Goal: Information Seeking & Learning: Learn about a topic

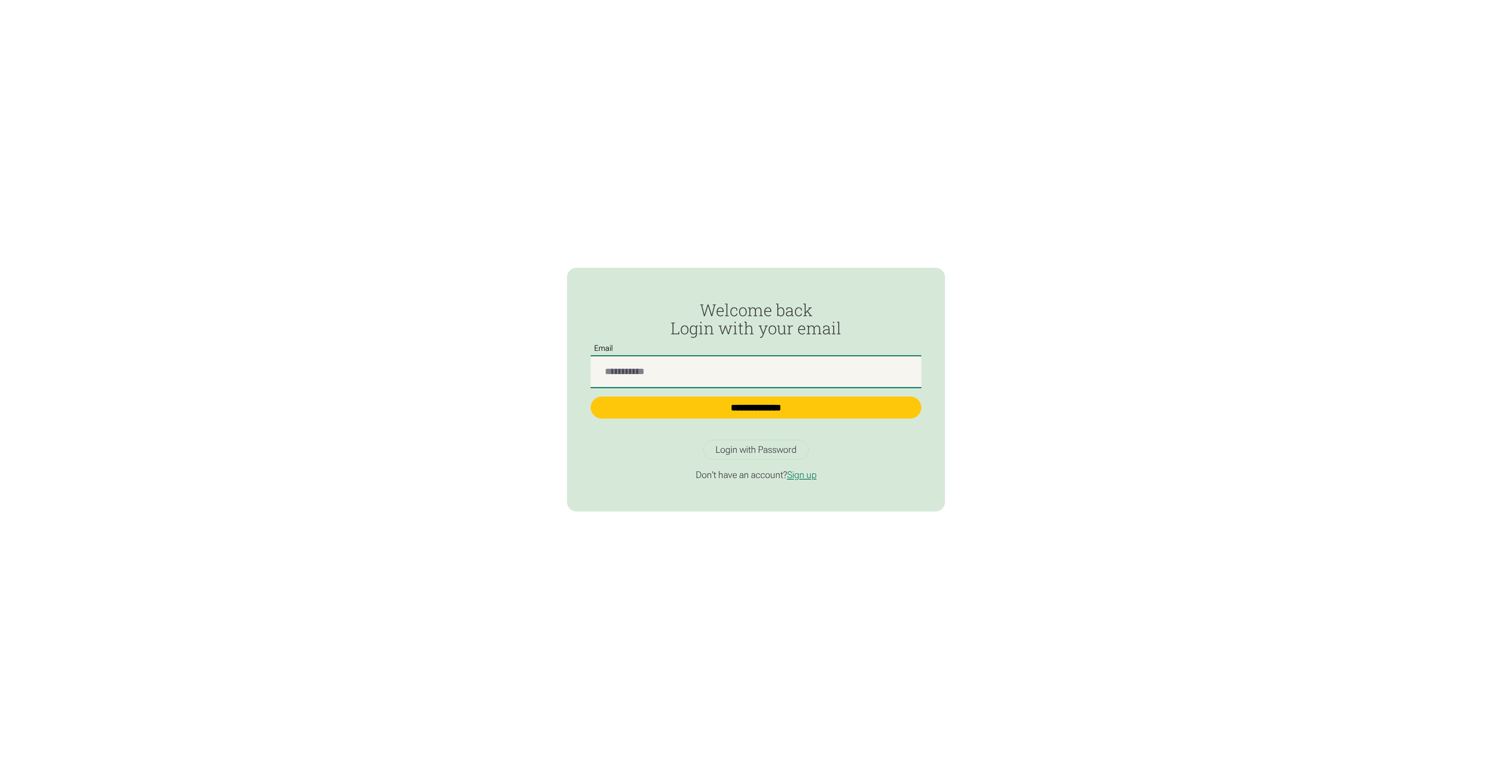
click at [710, 370] on input "Passwordless Login" at bounding box center [756, 371] width 331 height 31
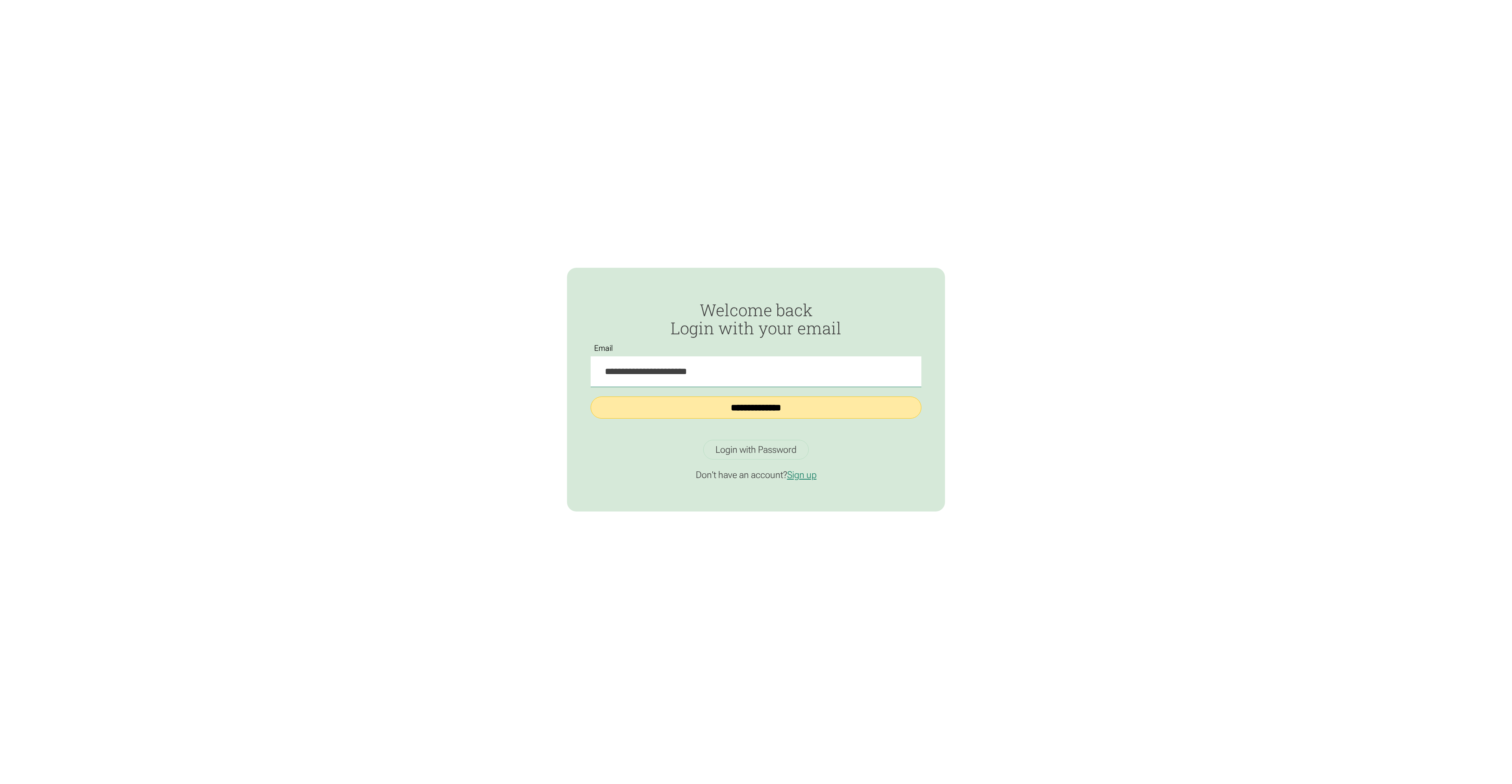
click at [771, 410] on input "**********" at bounding box center [756, 408] width 331 height 22
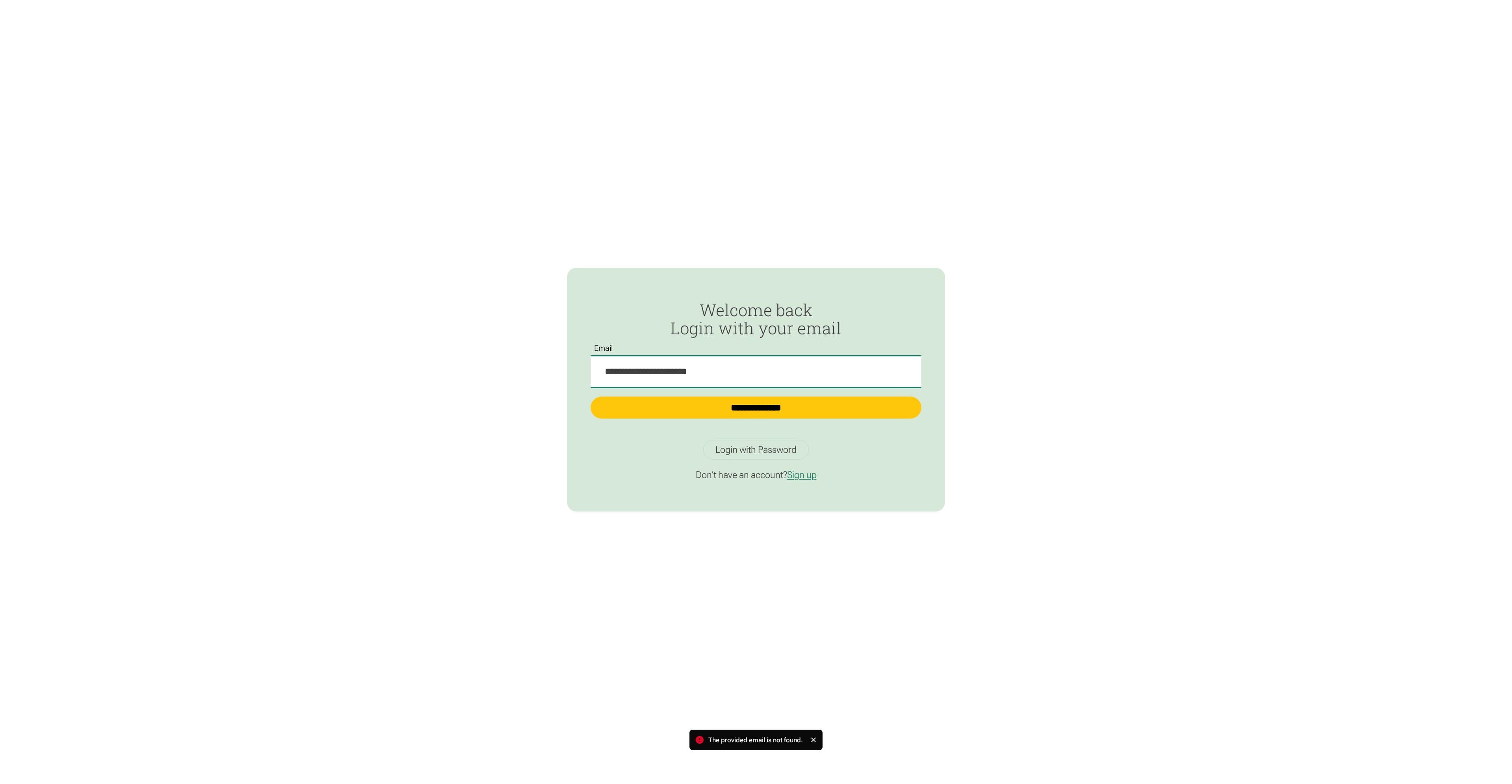
drag, startPoint x: 723, startPoint y: 373, endPoint x: 477, endPoint y: 345, distance: 247.6
click at [477, 345] on div "**********" at bounding box center [756, 392] width 1512 height 784
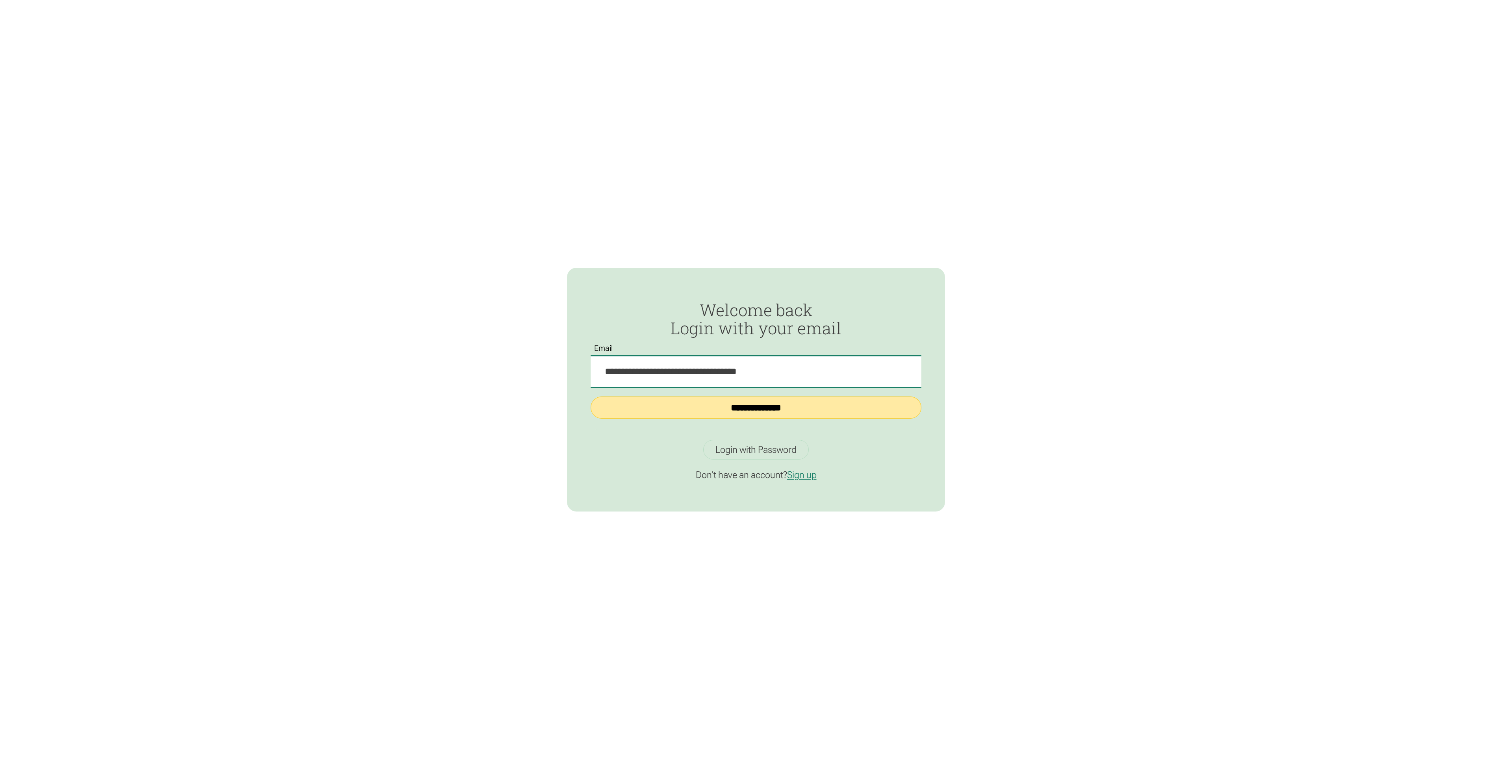
type input "**********"
click at [791, 410] on input "**********" at bounding box center [756, 408] width 331 height 22
type input "**********"
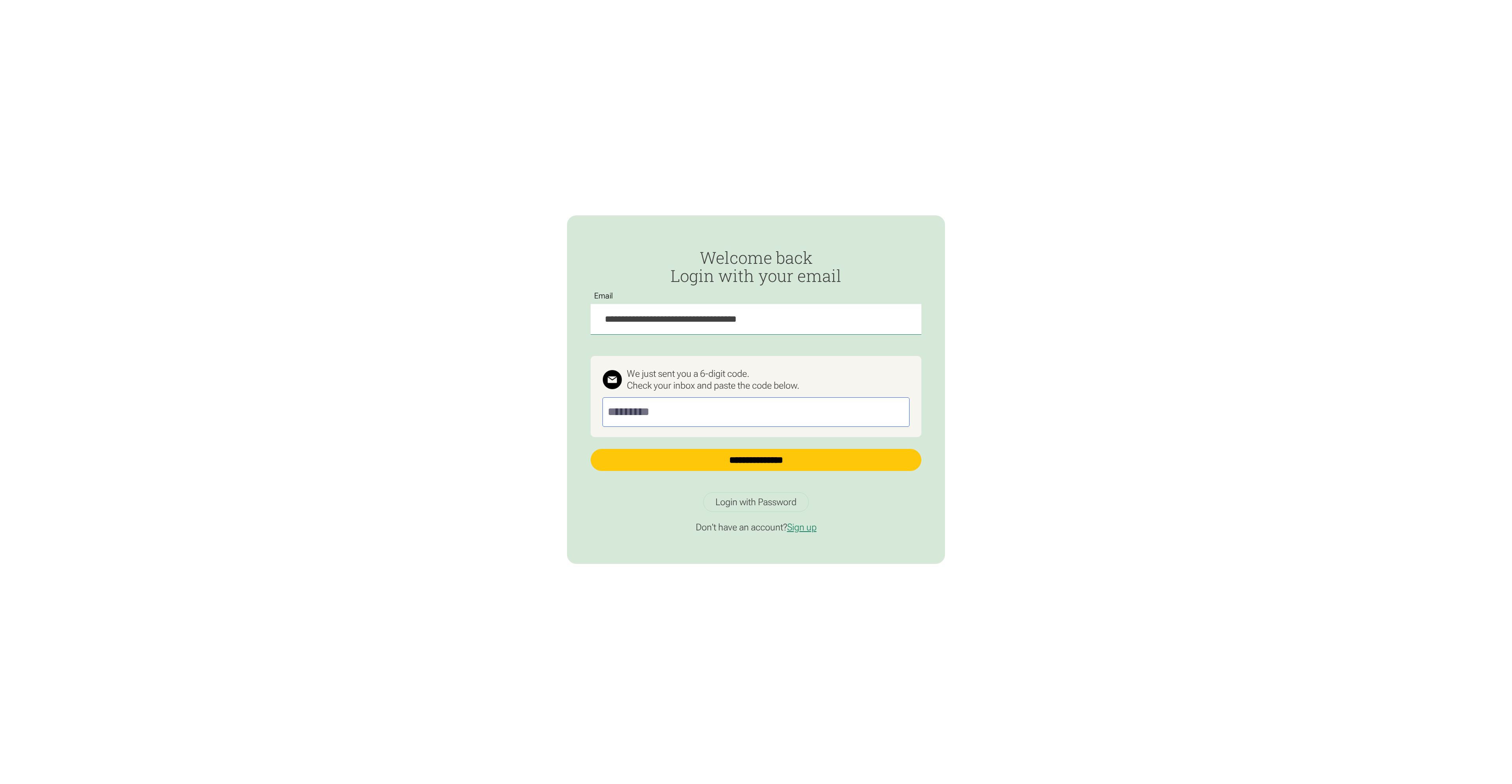
click at [703, 416] on input "Passwordless Login" at bounding box center [755, 412] width 307 height 29
click at [758, 457] on input "**********" at bounding box center [756, 460] width 331 height 22
click at [657, 410] on input "******" at bounding box center [755, 412] width 307 height 29
type input "*"
type input "******"
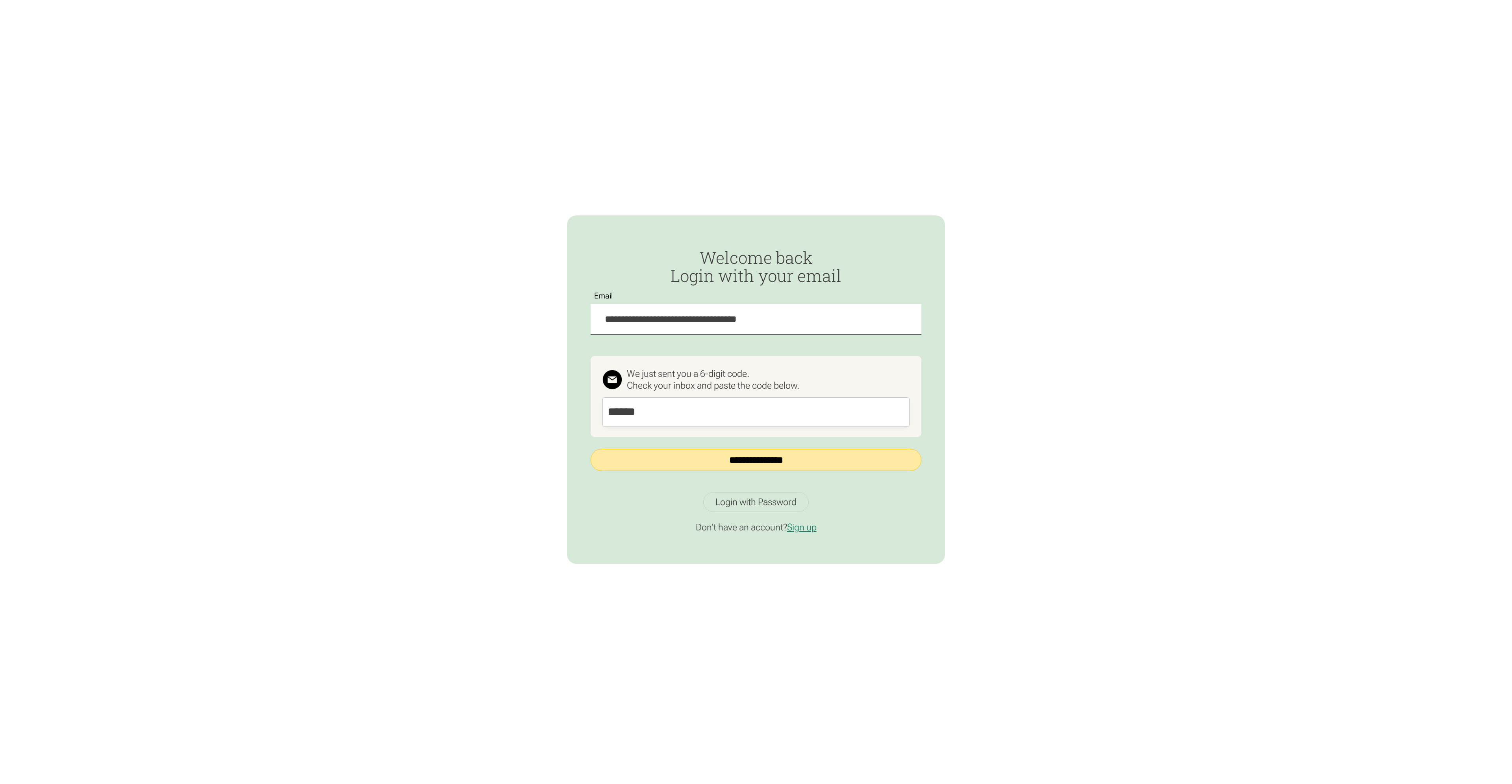
click at [671, 460] on input "**********" at bounding box center [756, 460] width 331 height 22
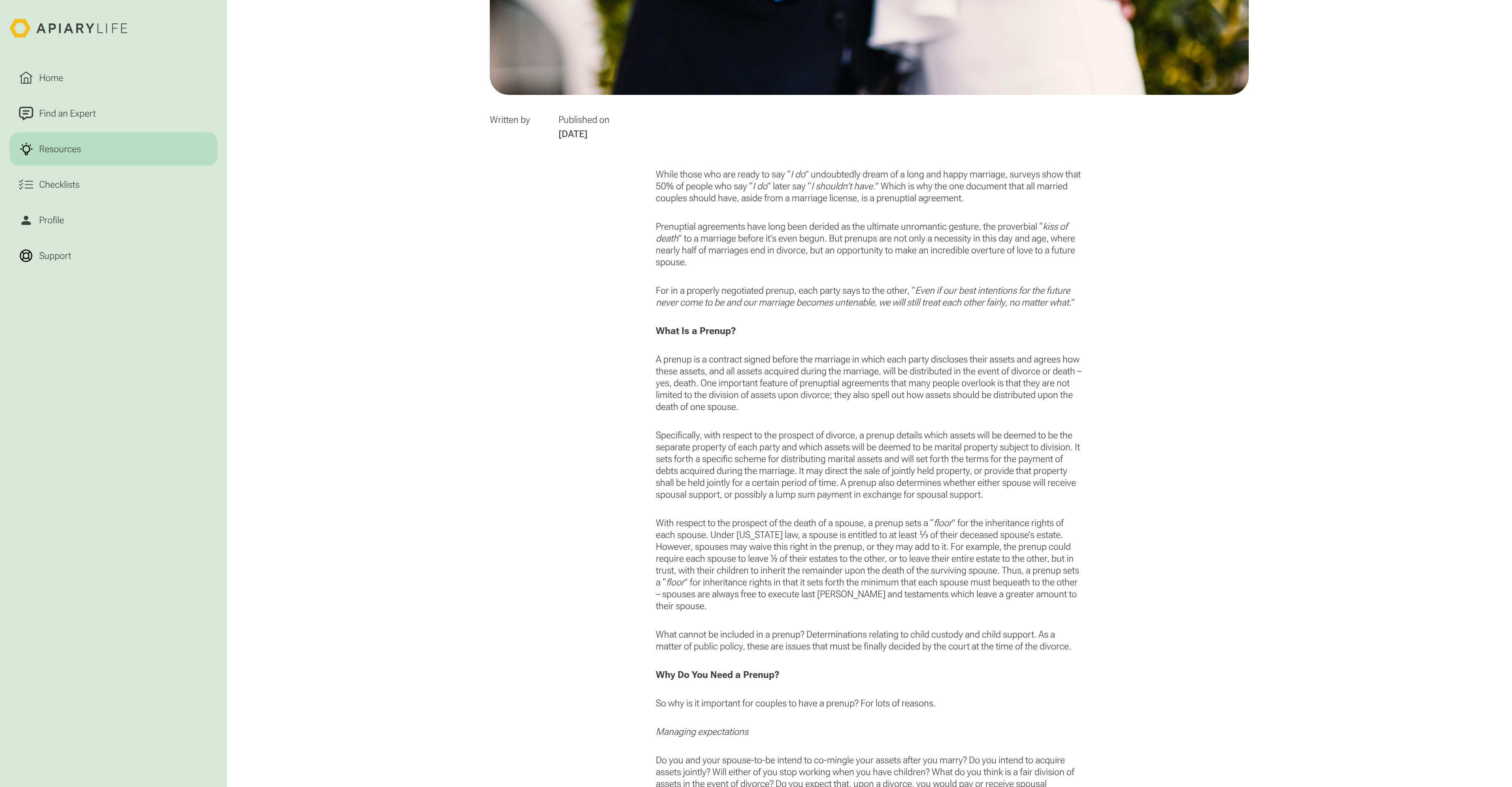
scroll to position [553, 0]
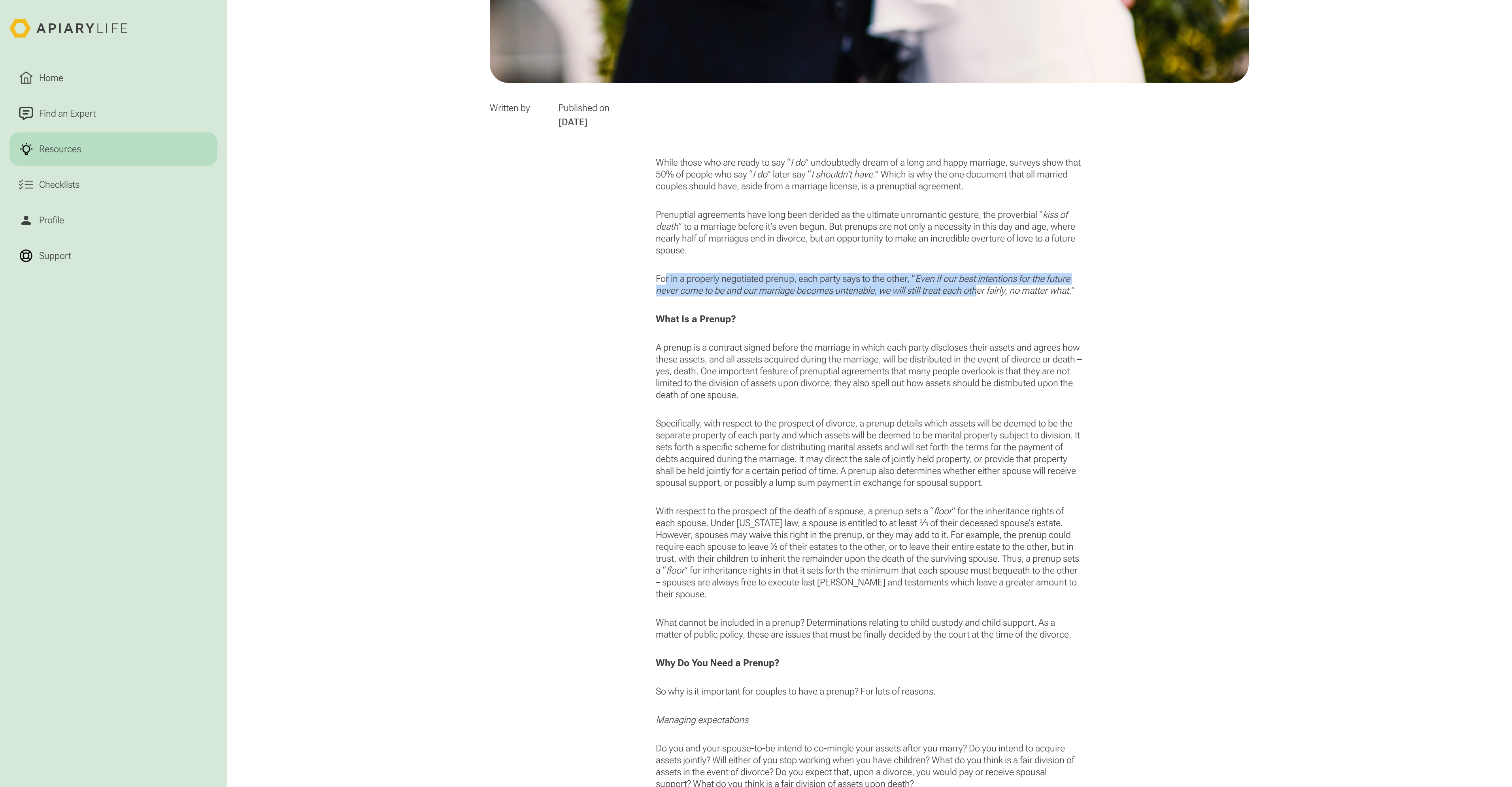
drag, startPoint x: 665, startPoint y: 277, endPoint x: 981, endPoint y: 293, distance: 316.4
click at [981, 293] on p "For in a properly negotiated prenup, each party says to the other, “ Even if ou…" at bounding box center [869, 285] width 427 height 24
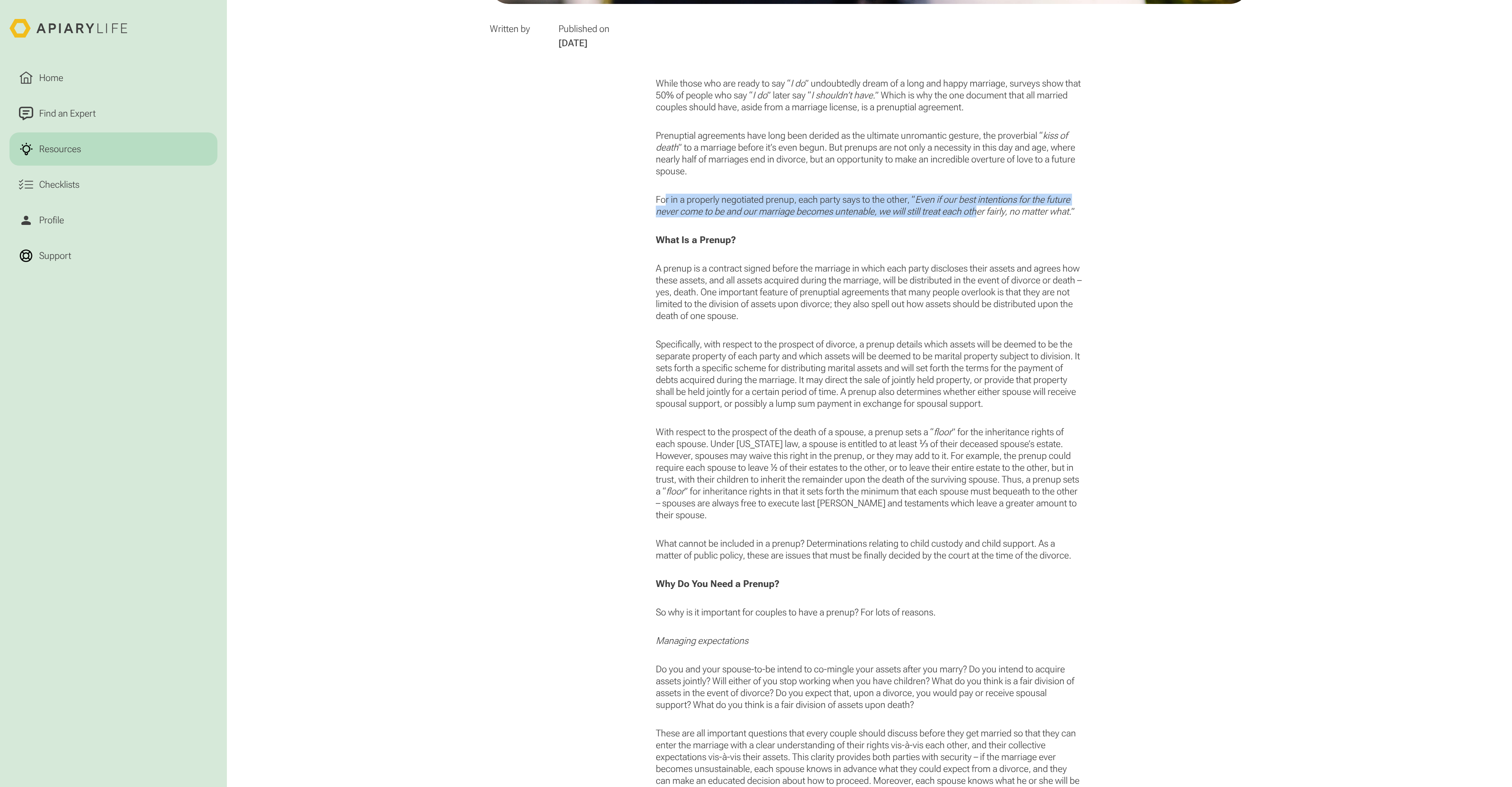
scroll to position [672, 0]
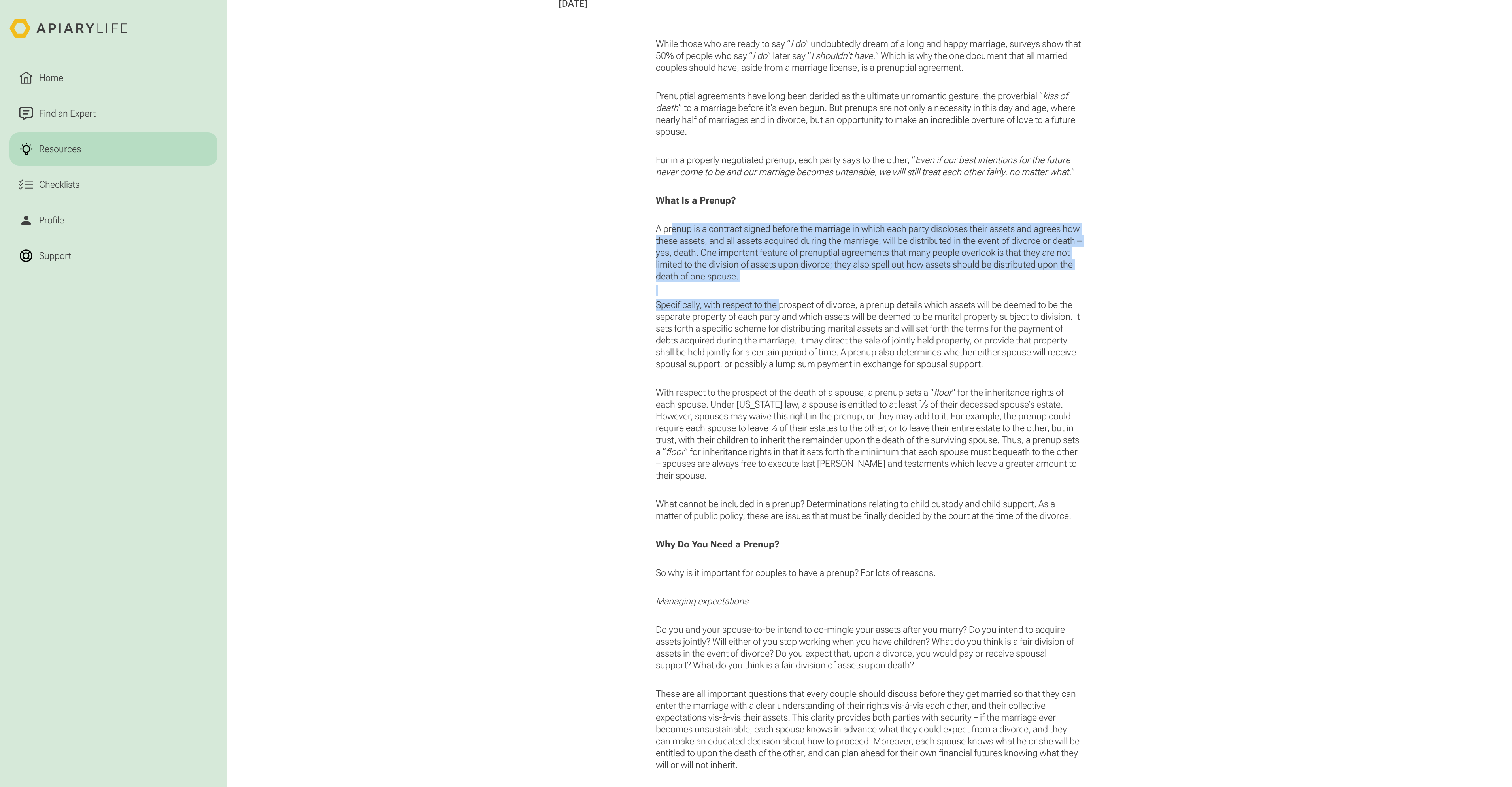
drag, startPoint x: 671, startPoint y: 229, endPoint x: 783, endPoint y: 303, distance: 134.2
click at [783, 303] on div "While those who are ready to say “ I do ” undoubtedly dream of a long and happy…" at bounding box center [869, 793] width 427 height 1510
click at [783, 303] on p "Specifically, with respect to the prospect of divorce, a prenup details which a…" at bounding box center [869, 334] width 427 height 71
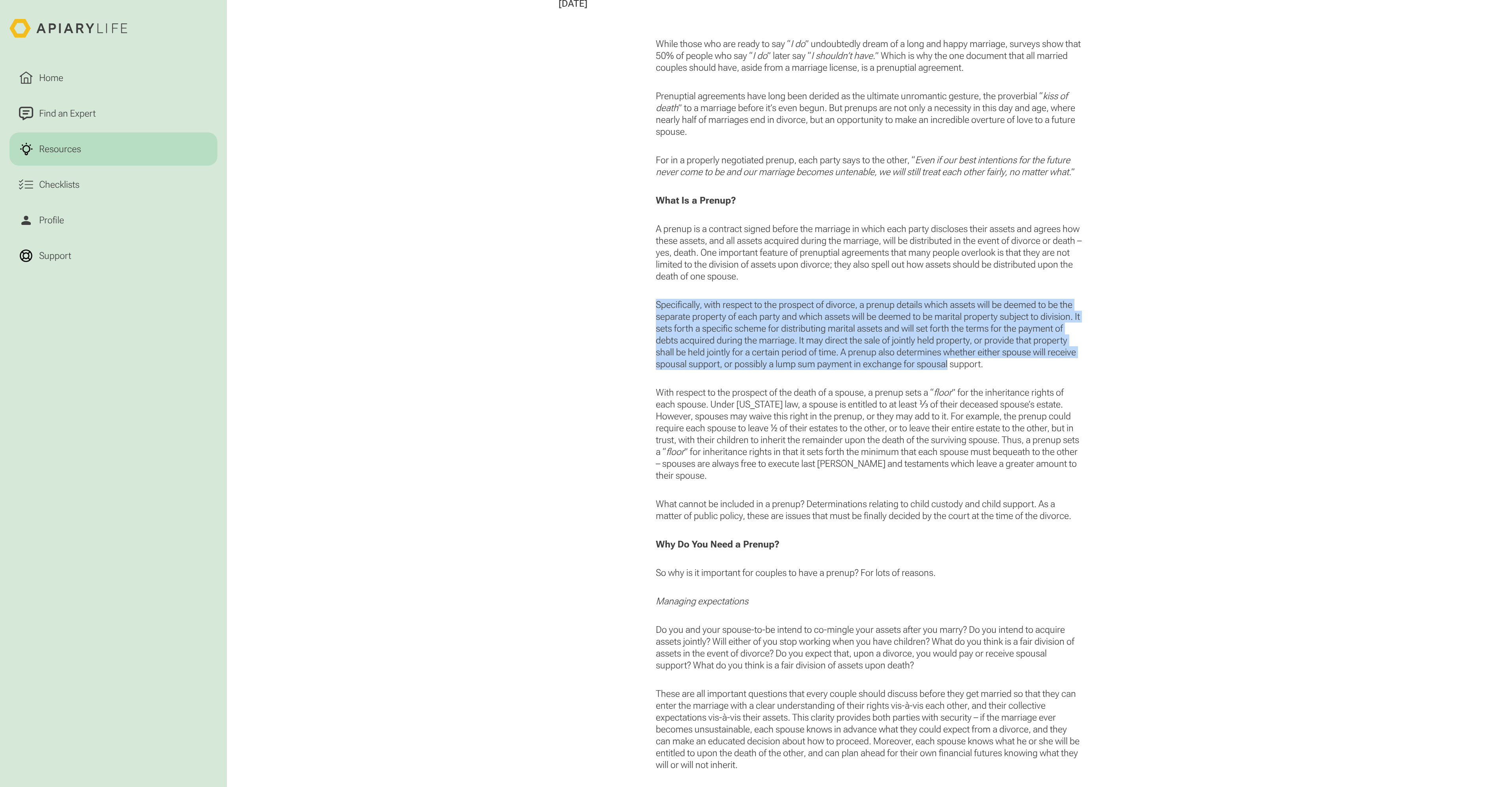
drag, startPoint x: 657, startPoint y: 303, endPoint x: 949, endPoint y: 359, distance: 297.3
click at [949, 359] on p "Specifically, with respect to the prospect of divorce, a prenup details which a…" at bounding box center [869, 334] width 427 height 71
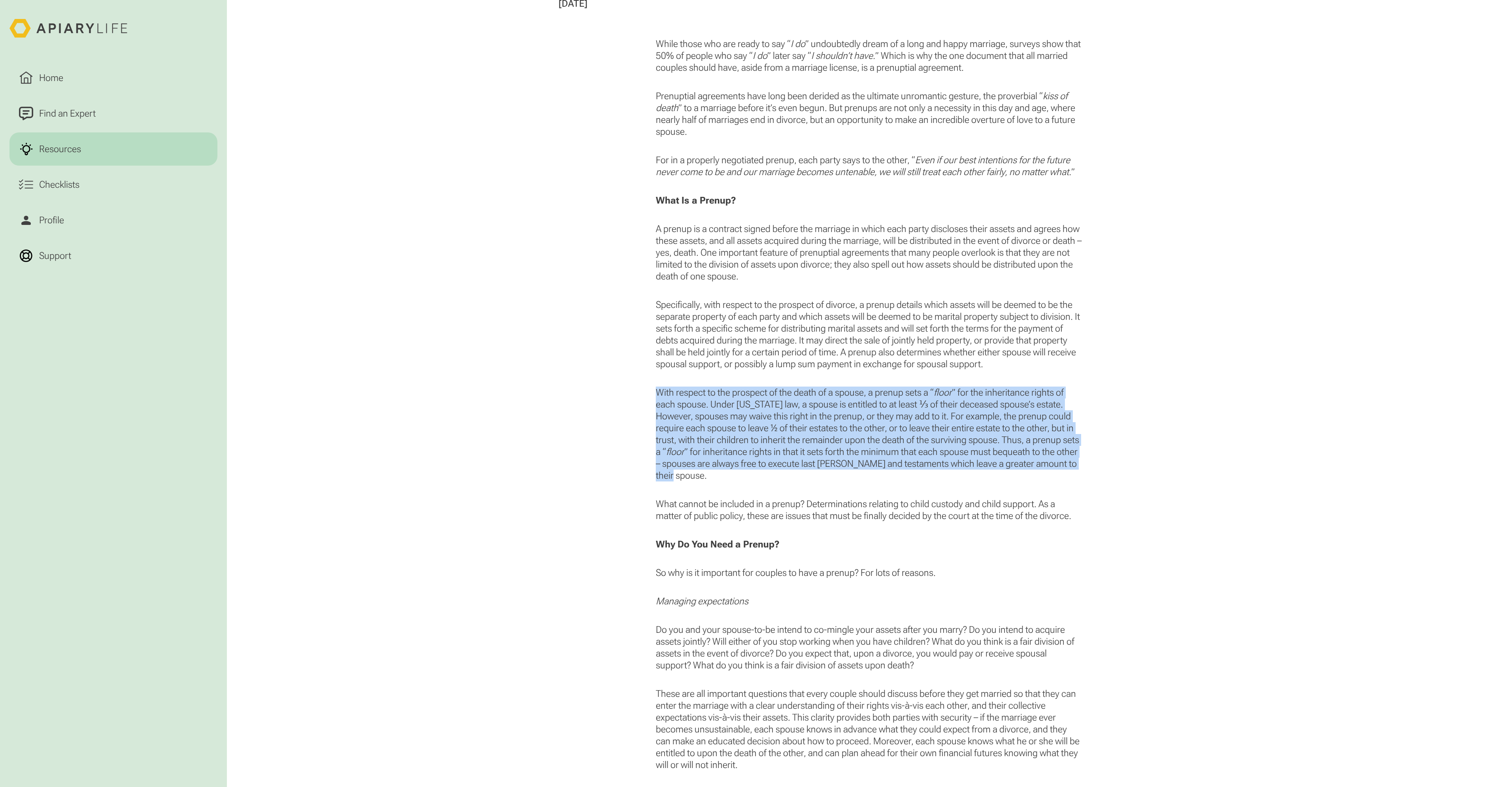
drag, startPoint x: 658, startPoint y: 390, endPoint x: 984, endPoint y: 476, distance: 337.2
click at [984, 476] on p "With respect to the prospect of the death of a spouse, a prenup sets a “ floor …" at bounding box center [869, 434] width 427 height 95
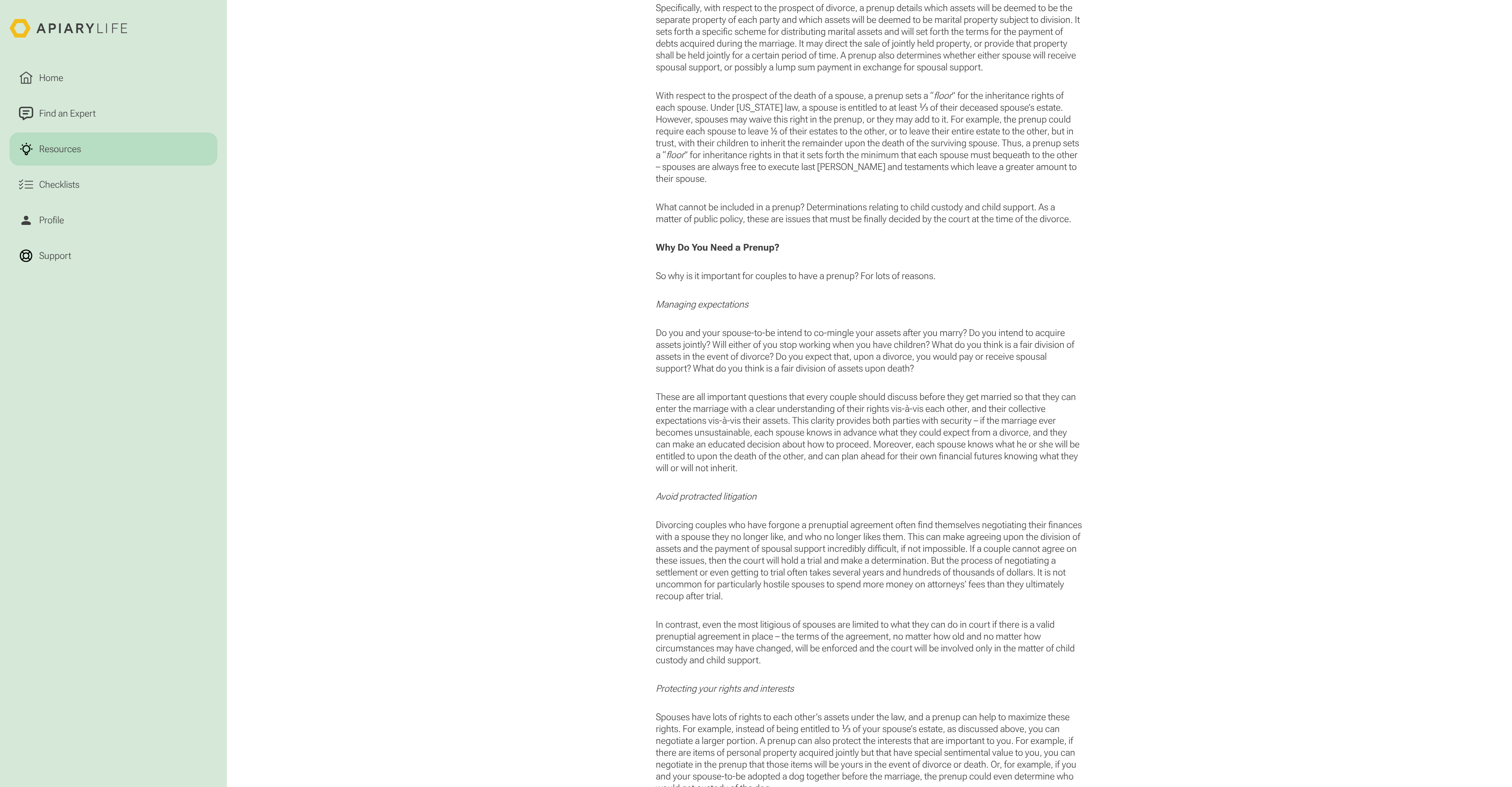
scroll to position [988, 0]
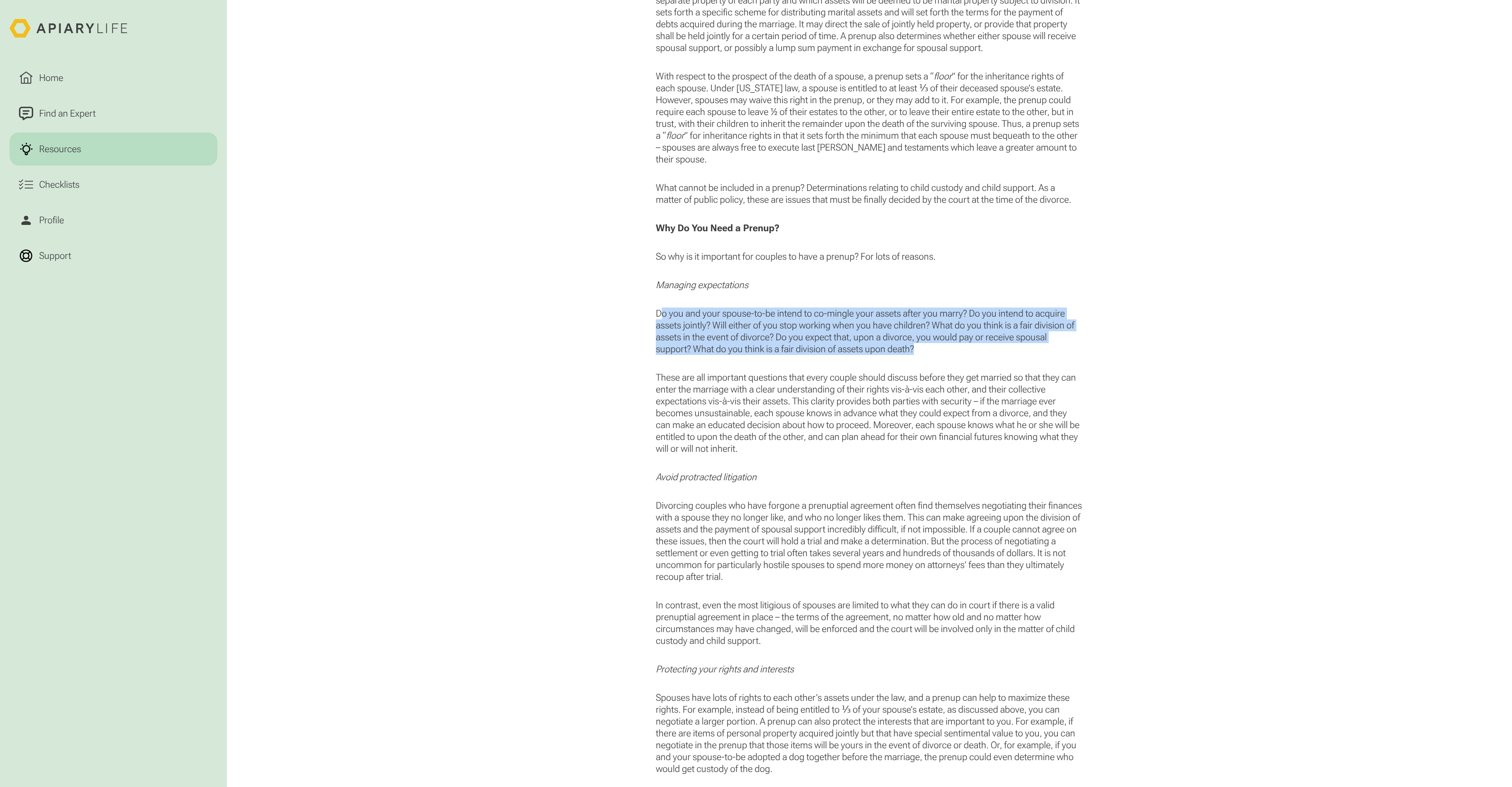
drag, startPoint x: 659, startPoint y: 313, endPoint x: 939, endPoint y: 348, distance: 282.2
click at [939, 348] on p "Do you and your spouse-to-be intend to co-mingle your assets after you marry? D…" at bounding box center [869, 331] width 427 height 47
click at [929, 345] on p "Do you and your spouse-to-be intend to co-mingle your assets after you marry? D…" at bounding box center [869, 331] width 427 height 47
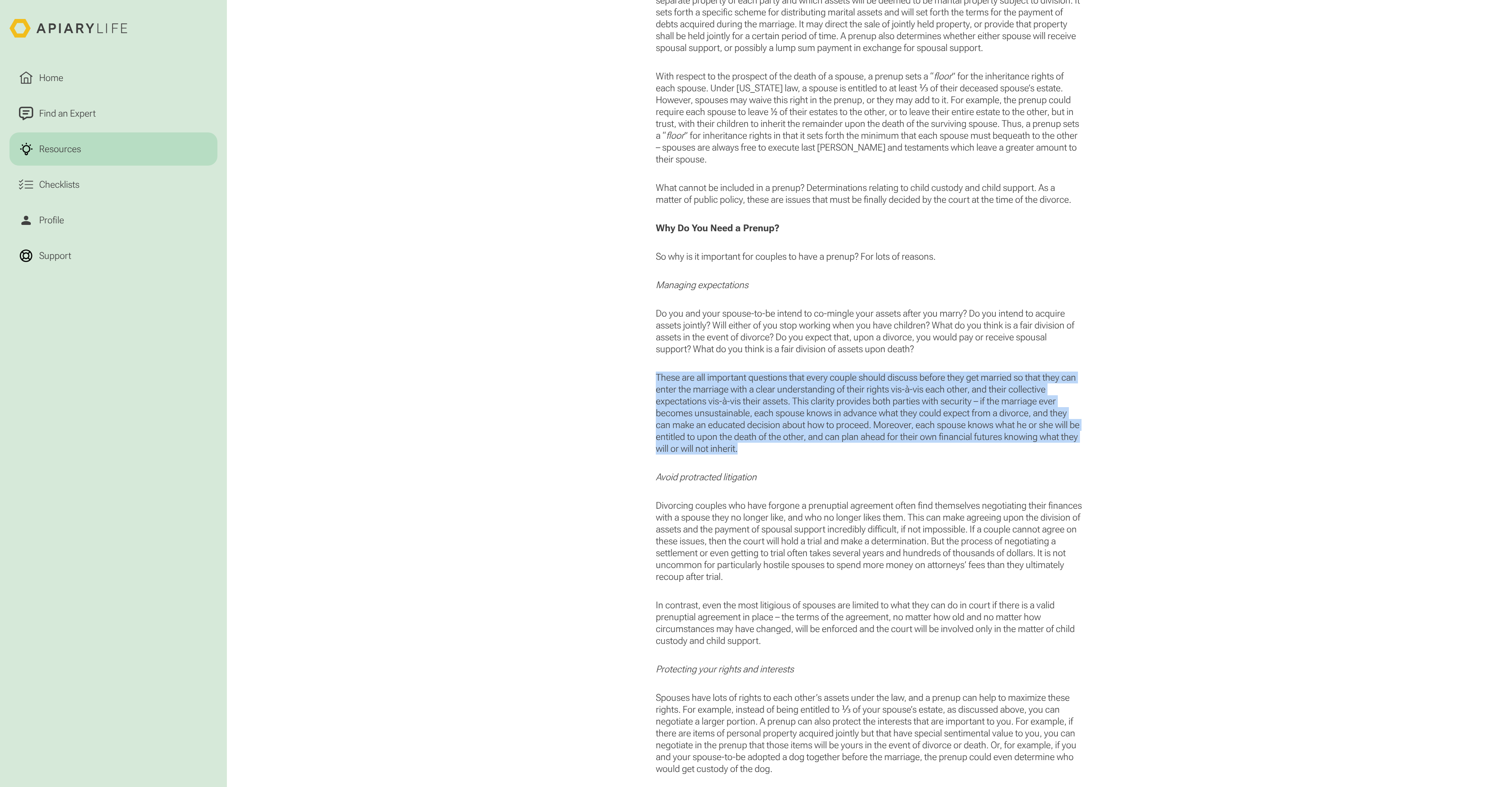
drag, startPoint x: 657, startPoint y: 375, endPoint x: 893, endPoint y: 452, distance: 248.2
click at [893, 452] on p "These are all important questions that every couple should discuss before they …" at bounding box center [869, 413] width 427 height 83
click at [870, 446] on p "These are all important questions that every couple should discuss before they …" at bounding box center [869, 413] width 427 height 83
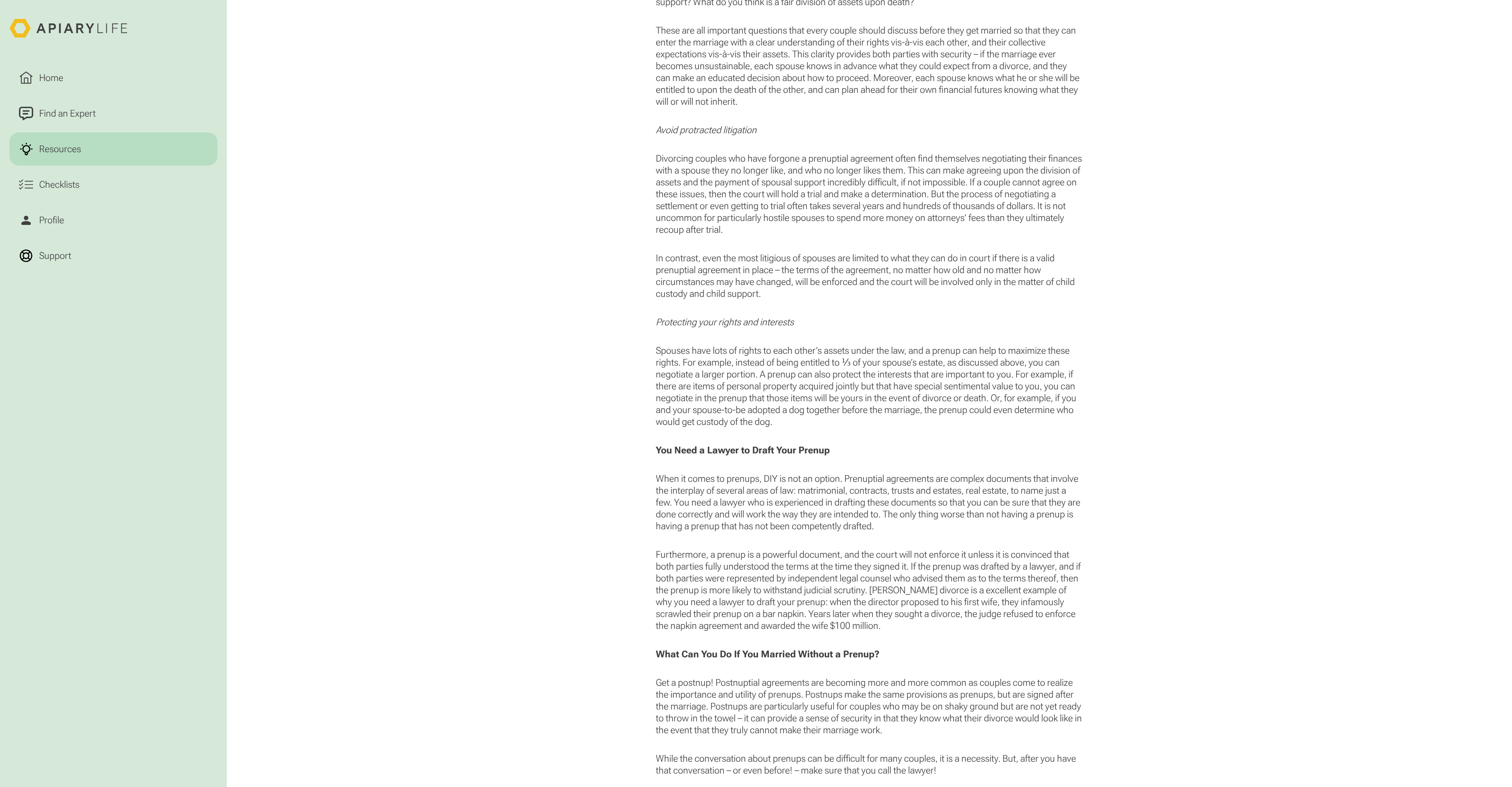
scroll to position [1383, 0]
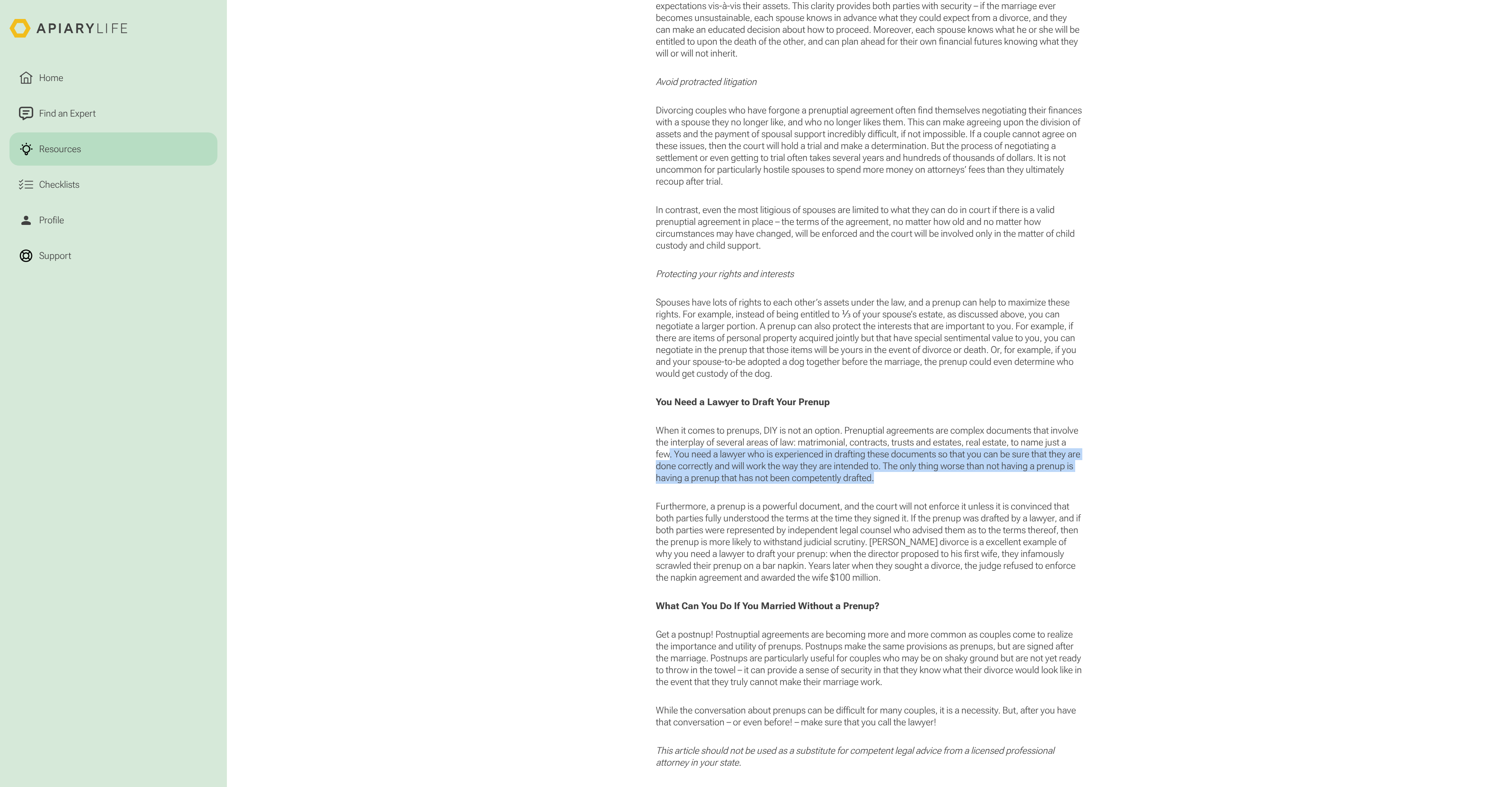
drag, startPoint x: 669, startPoint y: 451, endPoint x: 912, endPoint y: 478, distance: 244.5
click at [912, 478] on p "When it comes to prenups, DIY is not an option. Prenuptial agreements are compl…" at bounding box center [869, 454] width 427 height 59
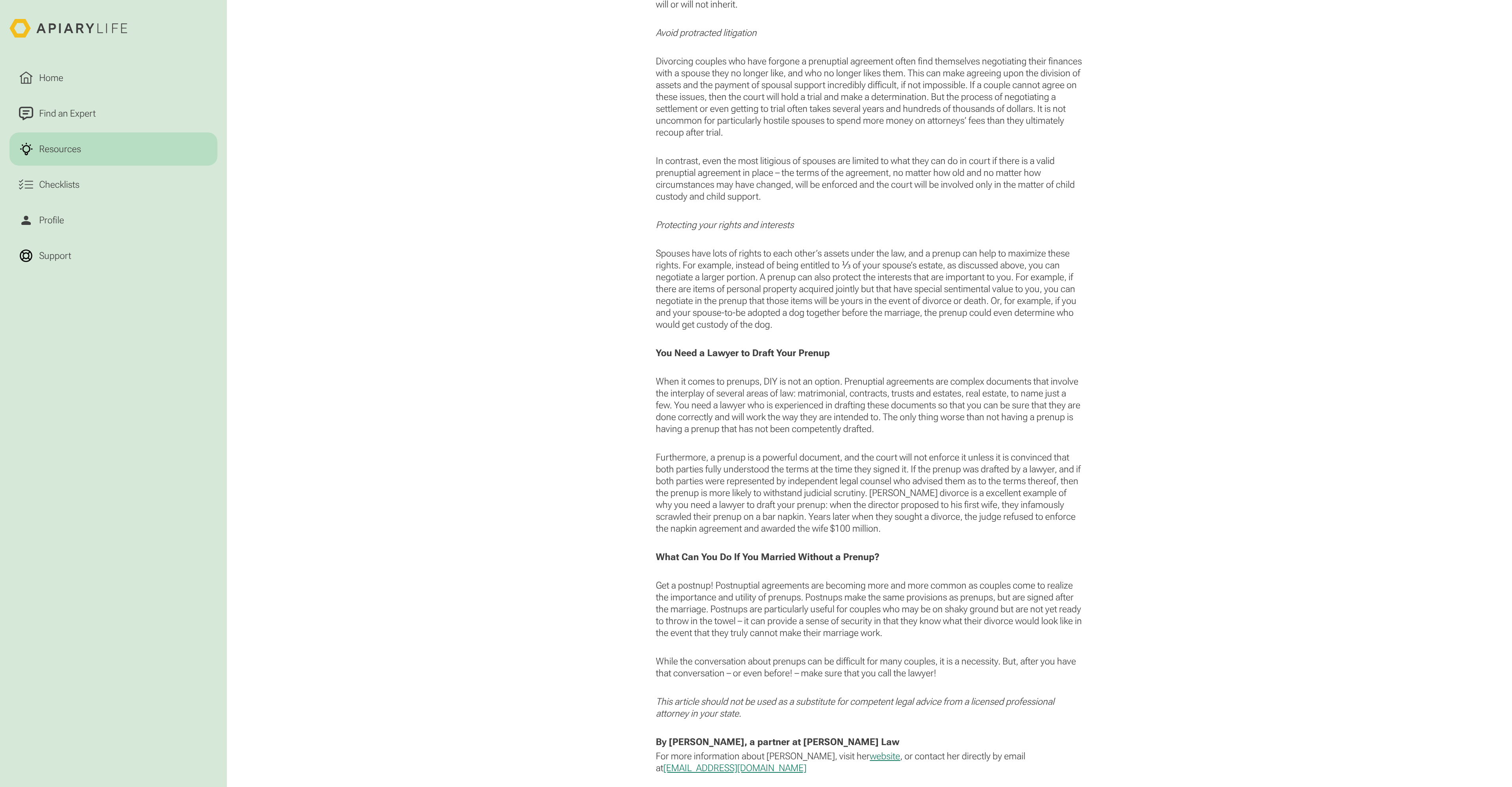
scroll to position [1541, 0]
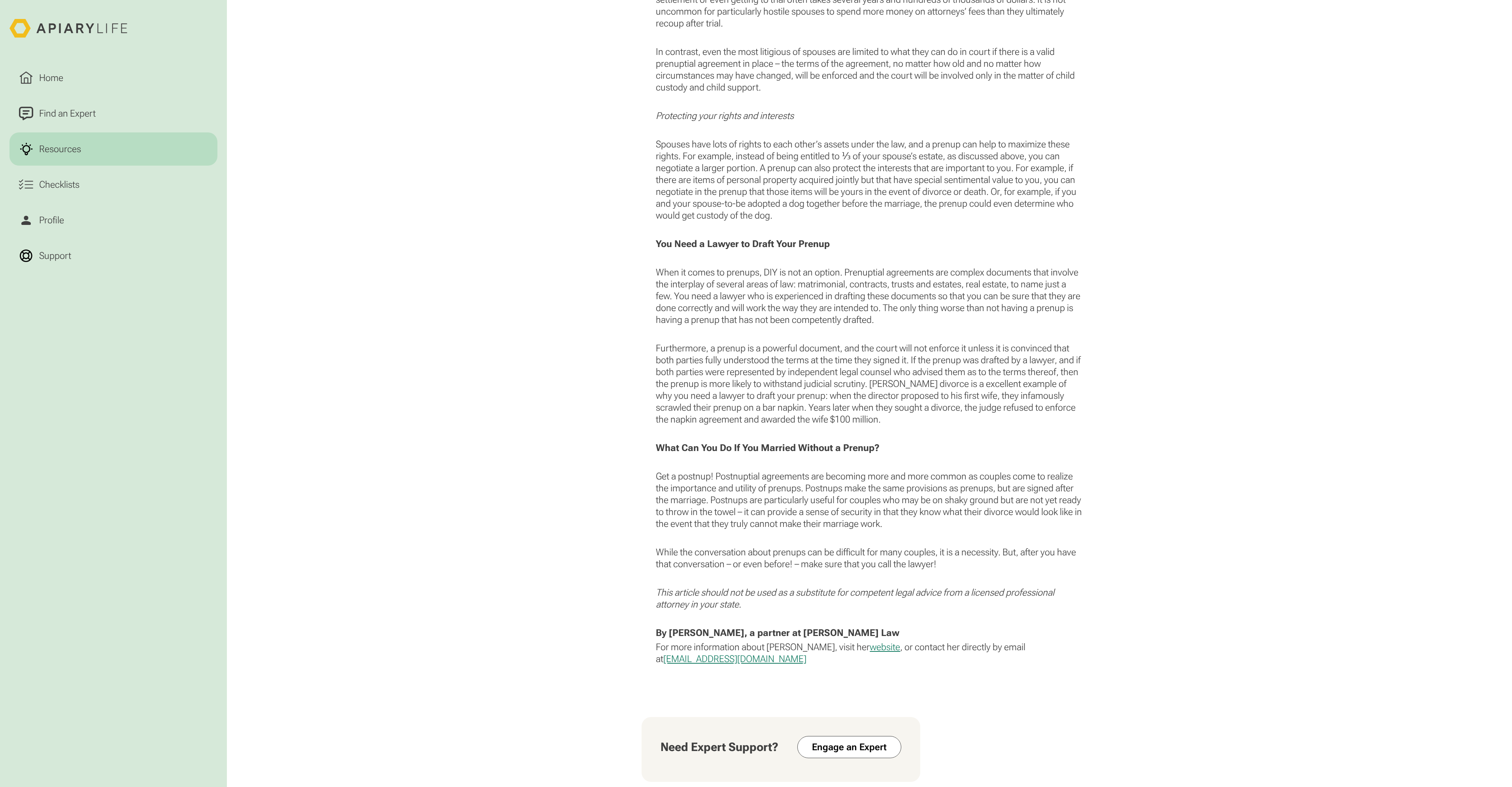
drag, startPoint x: 667, startPoint y: 346, endPoint x: 894, endPoint y: 416, distance: 237.5
click at [894, 416] on p "Furthermore, a prenup is a powerful document, and the court will not enforce it…" at bounding box center [869, 383] width 427 height 83
click at [918, 419] on p "Furthermore, a prenup is a powerful document, and the court will not enforce it…" at bounding box center [869, 383] width 427 height 83
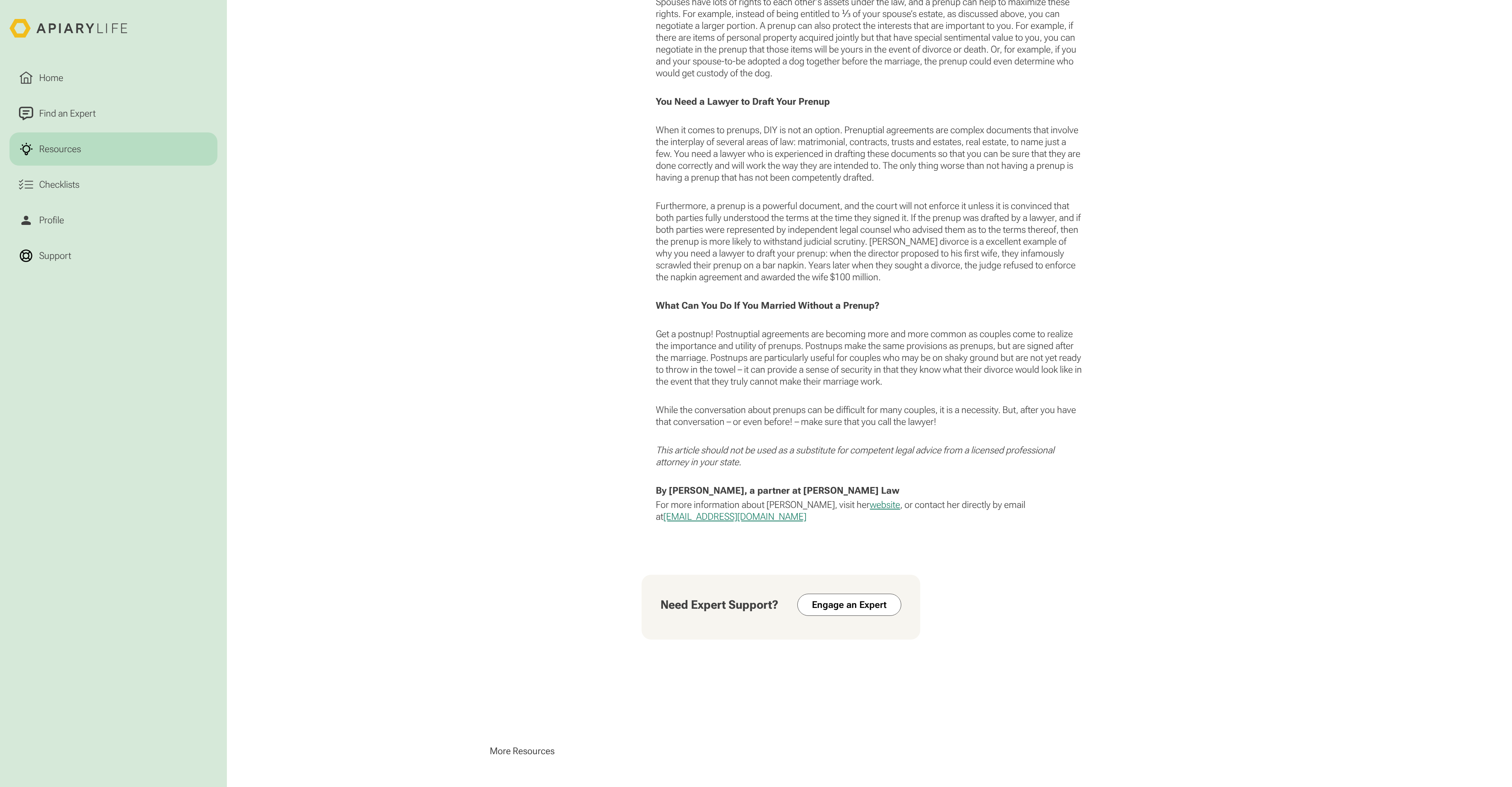
scroll to position [1699, 0]
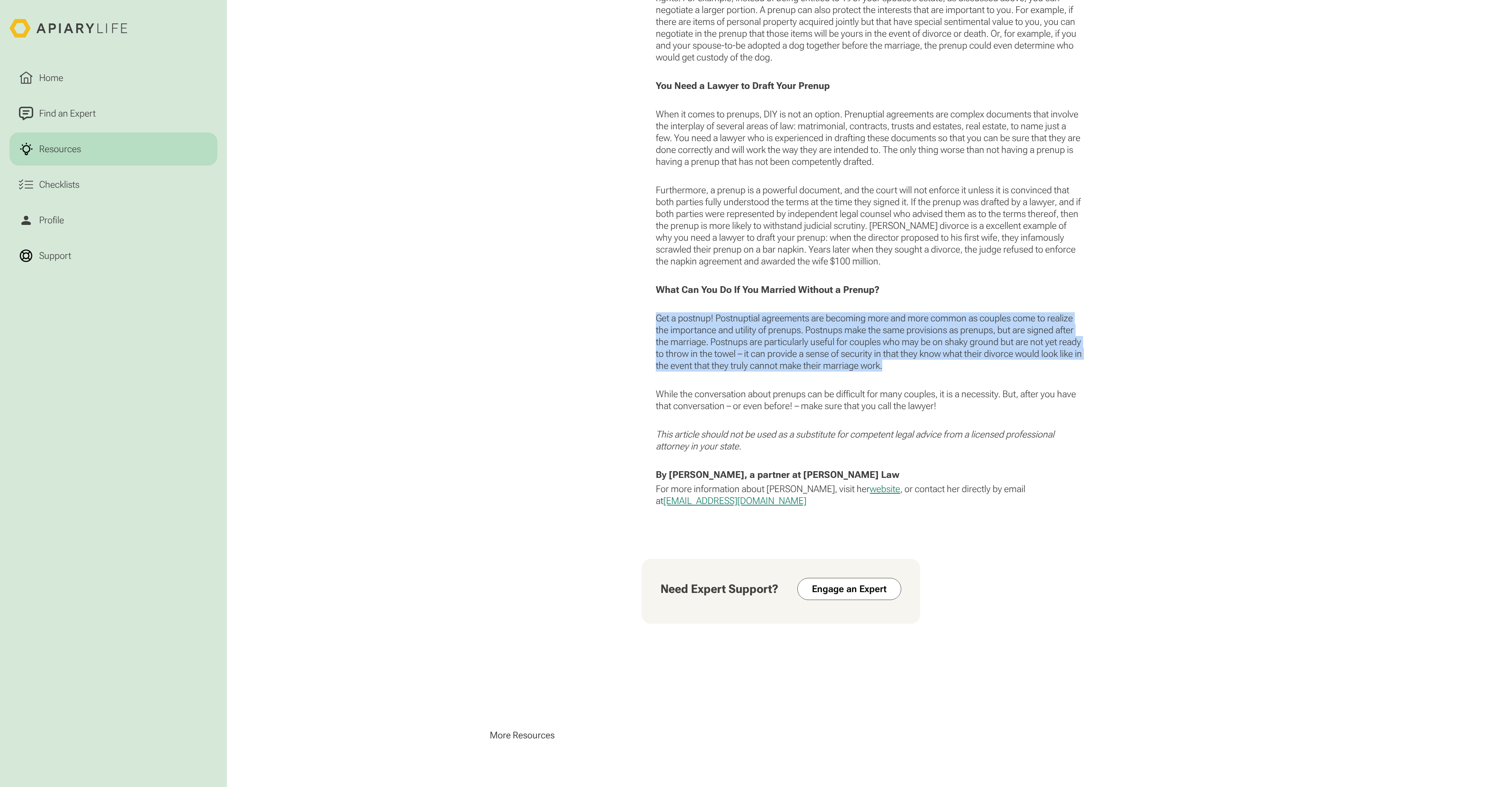
drag, startPoint x: 657, startPoint y: 320, endPoint x: 929, endPoint y: 366, distance: 275.9
click at [929, 366] on p "Get a postnup! Postnuptial agreements are becoming more and more common as coup…" at bounding box center [869, 342] width 427 height 59
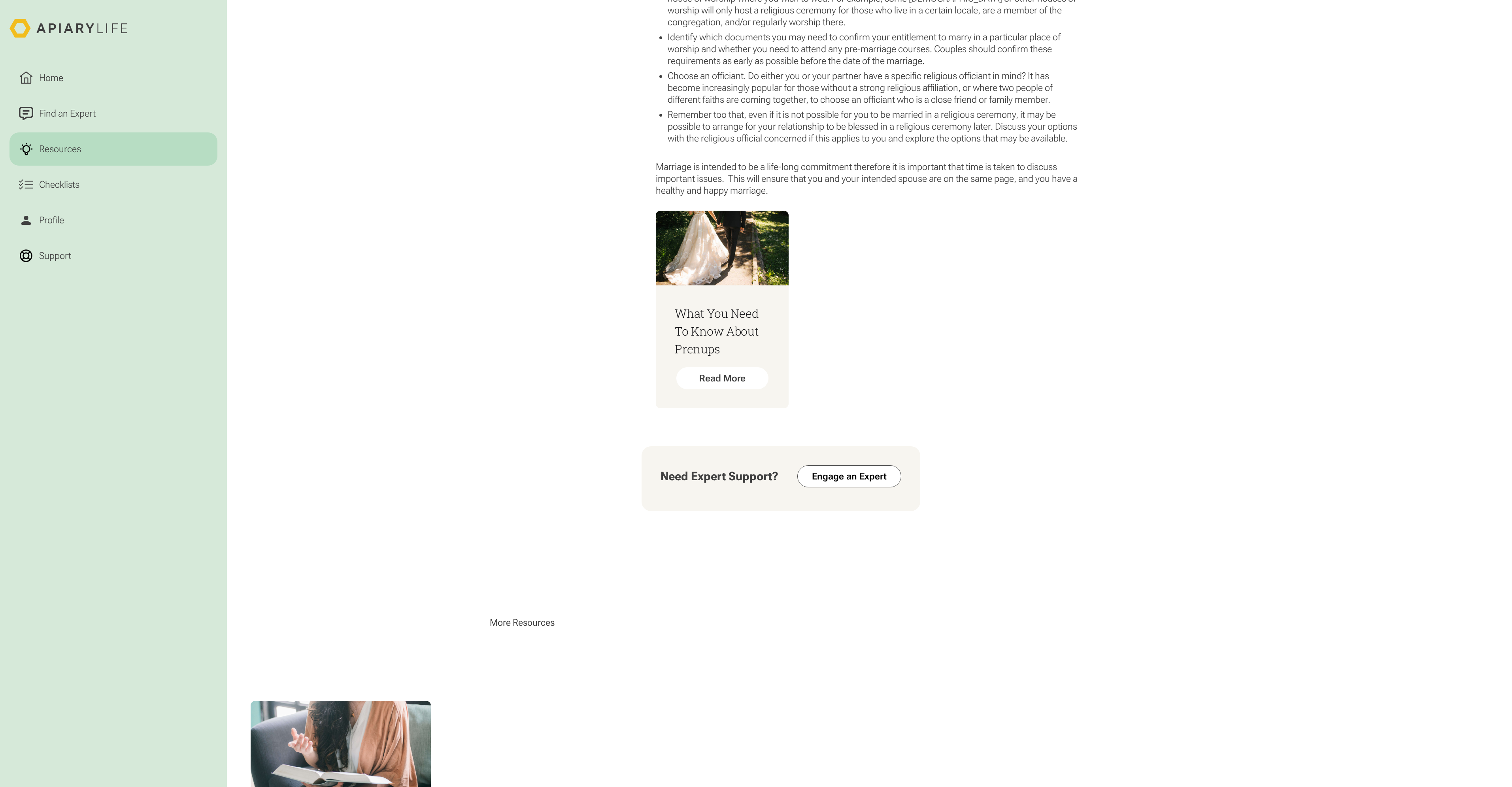
scroll to position [1699, 0]
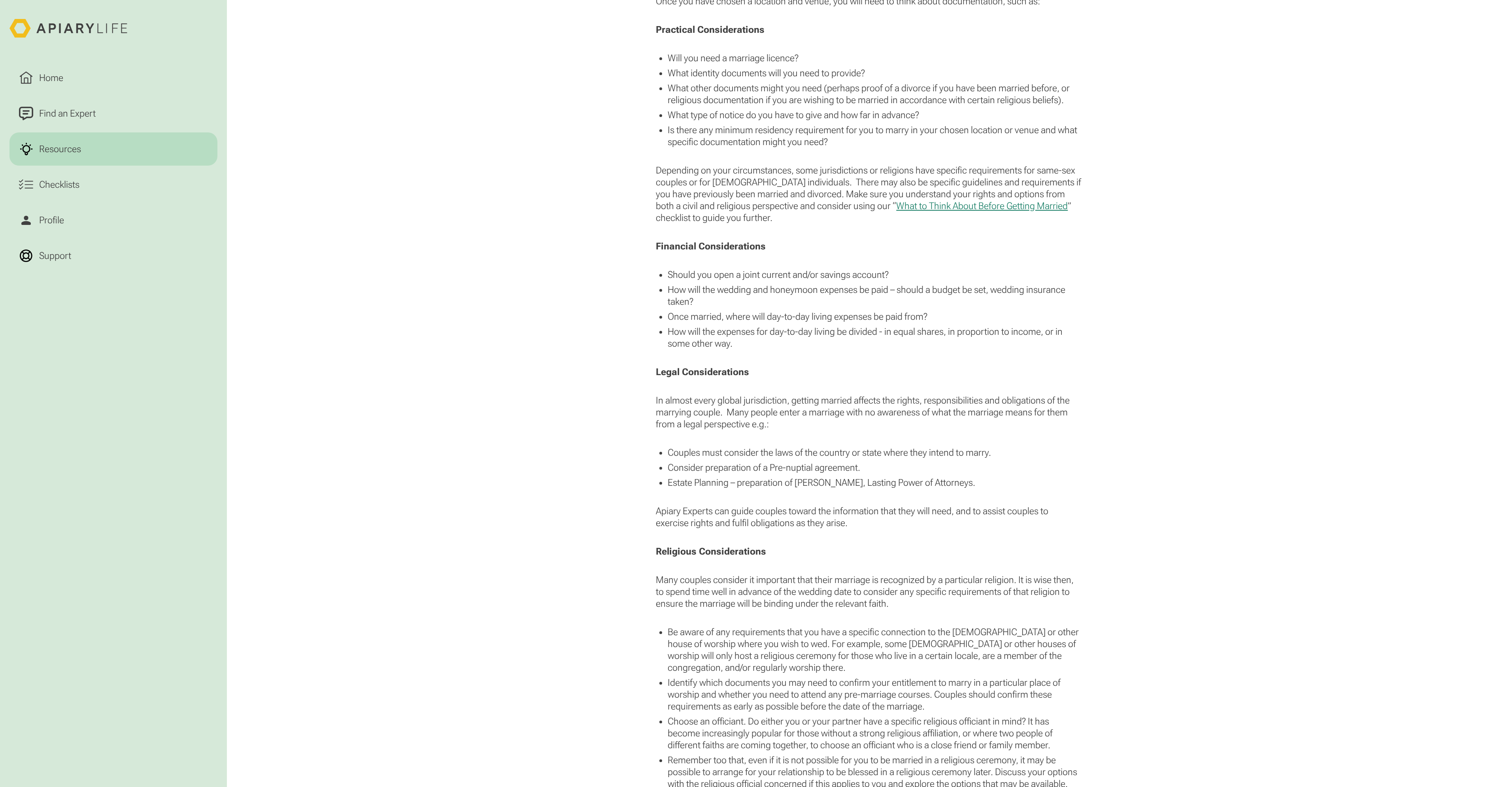
click at [1011, 287] on li "How will the wedding and honeymoon expenses be paid – should a budget be set, w…" at bounding box center [875, 296] width 415 height 24
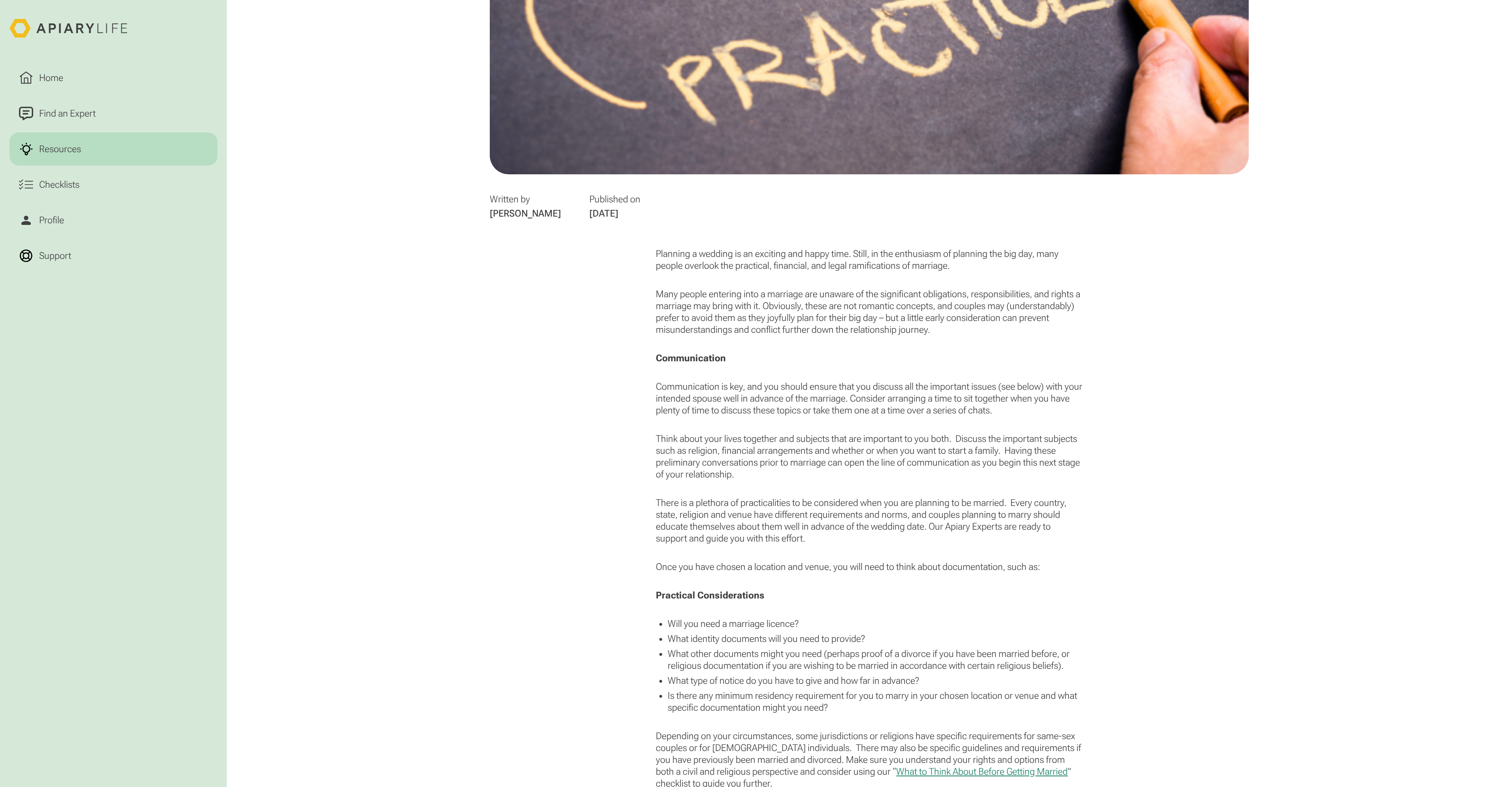
scroll to position [474, 0]
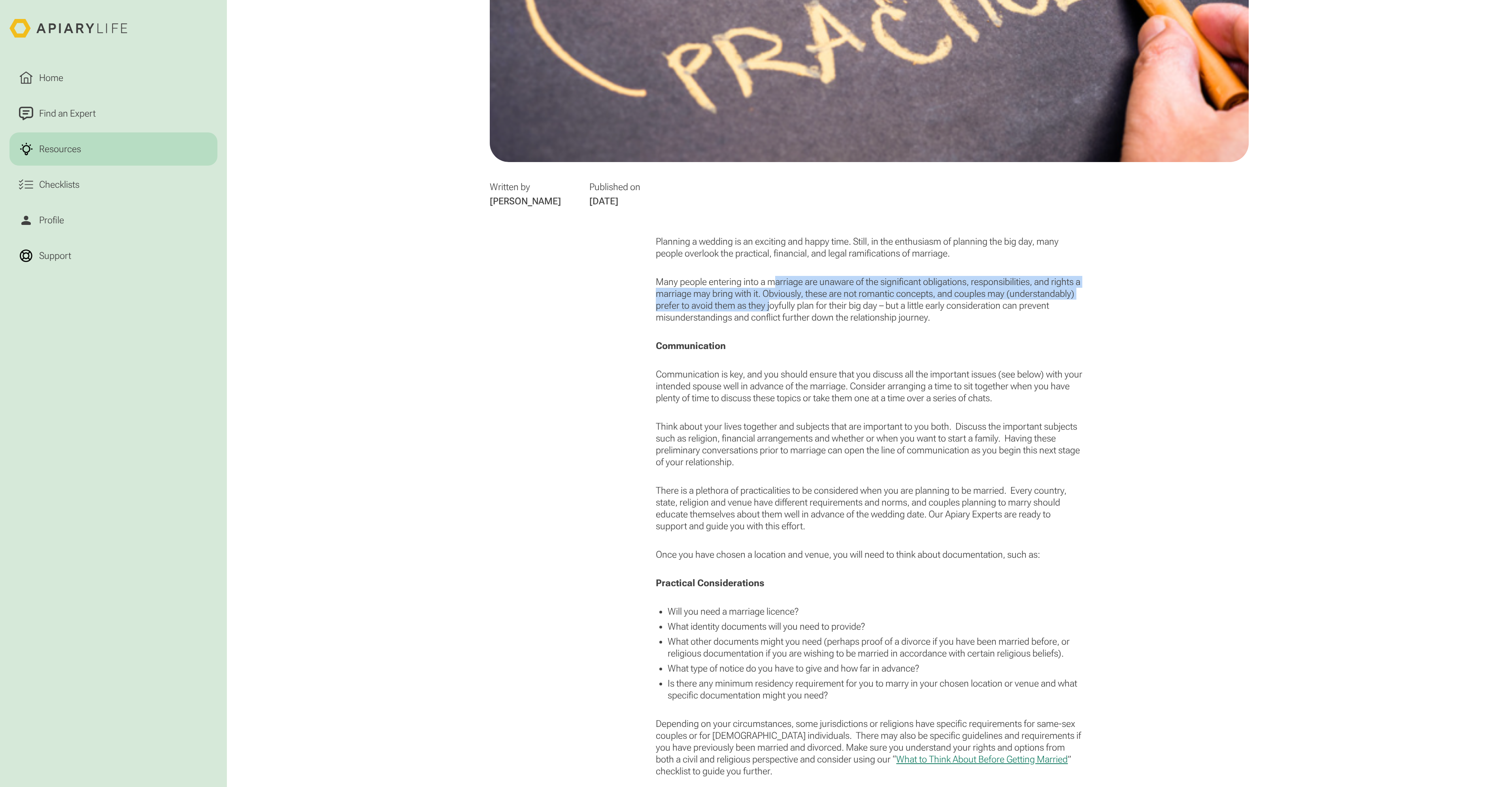
drag, startPoint x: 778, startPoint y: 286, endPoint x: 841, endPoint y: 305, distance: 65.8
click at [841, 305] on p "Many people entering into a marriage are unaware of the significant obligations…" at bounding box center [869, 299] width 427 height 47
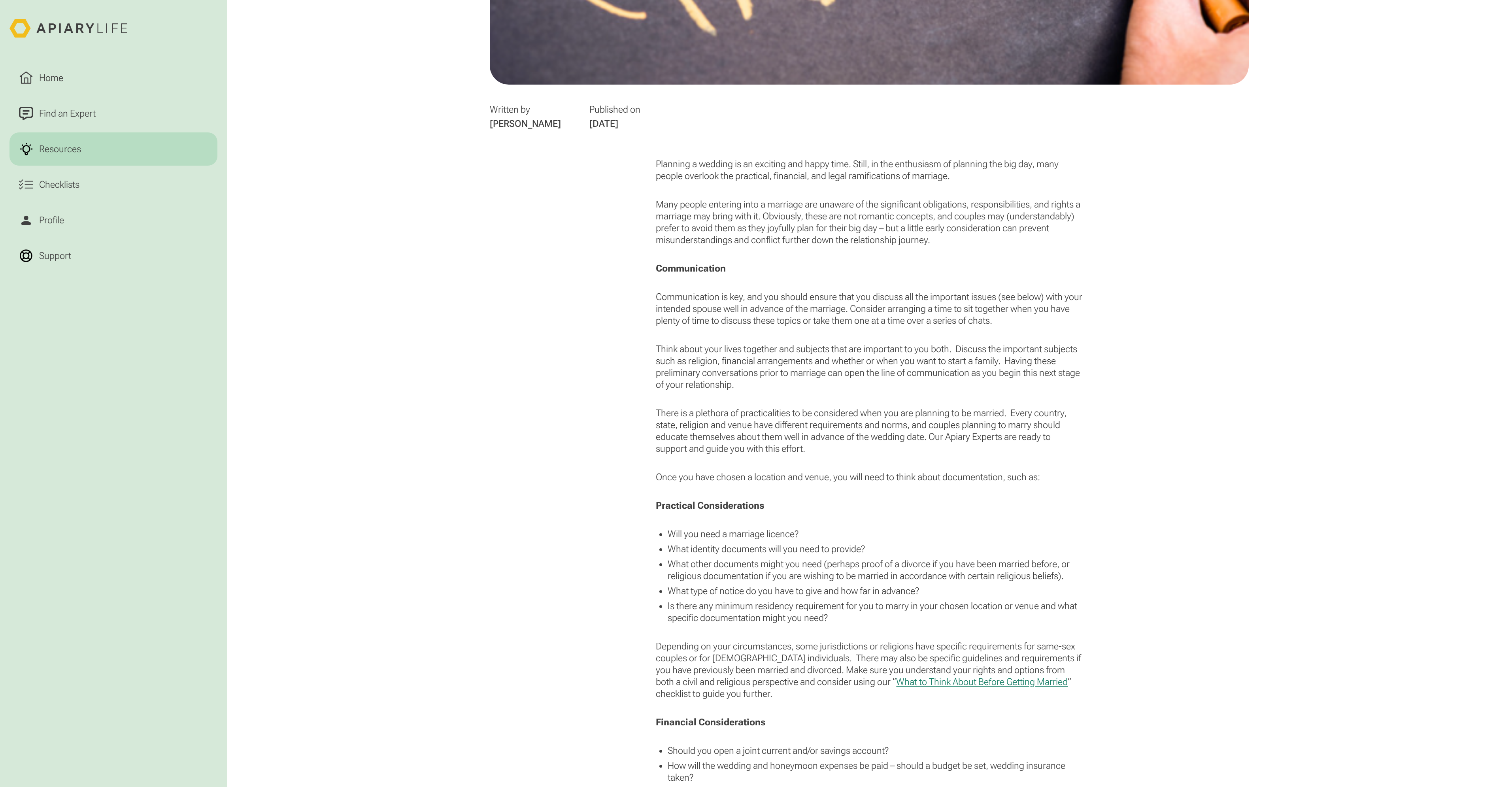
scroll to position [553, 0]
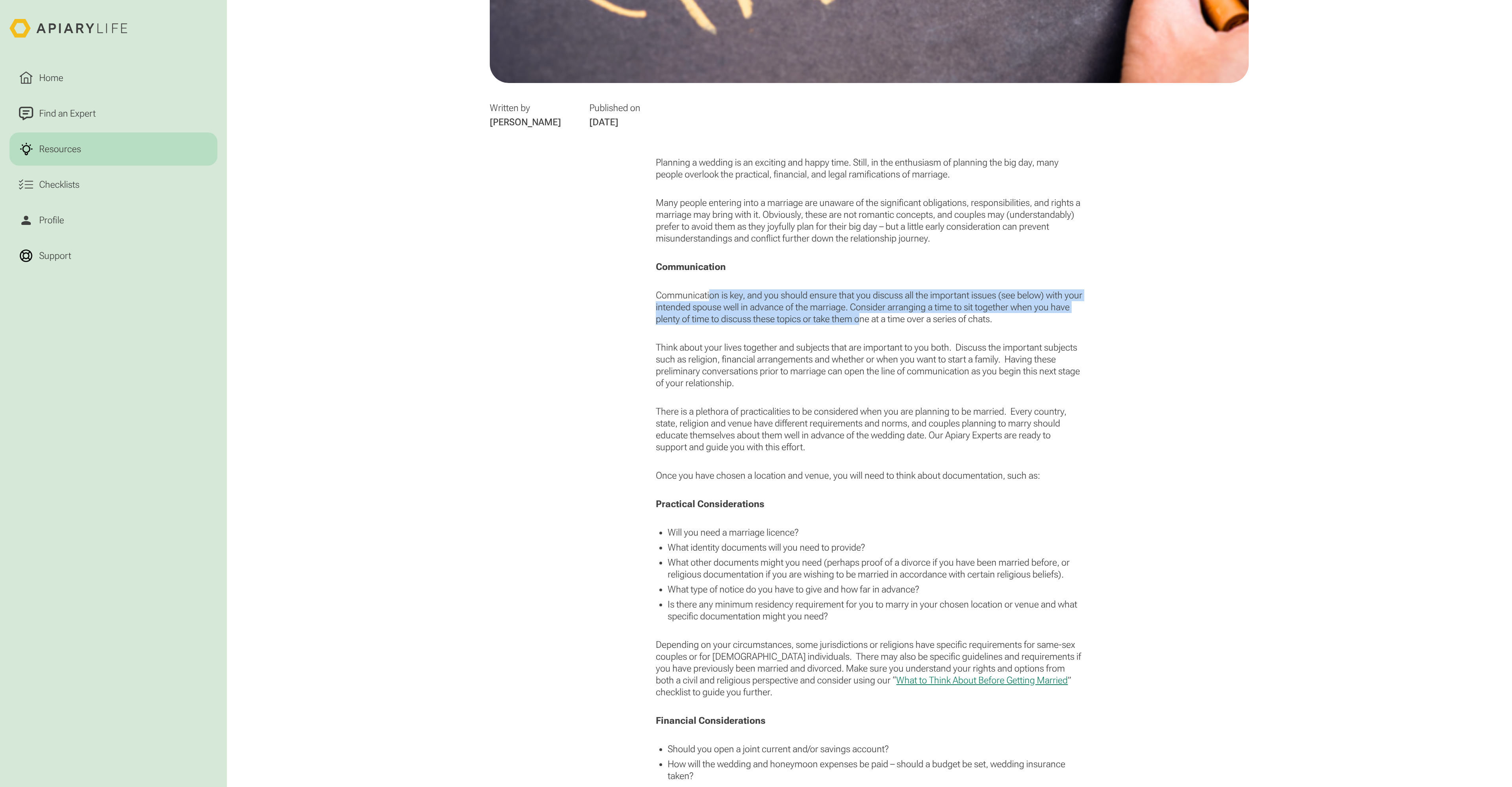
drag, startPoint x: 710, startPoint y: 295, endPoint x: 882, endPoint y: 318, distance: 173.5
click at [882, 318] on p "Communication is key, and you should ensure that you discuss all the important …" at bounding box center [869, 307] width 427 height 35
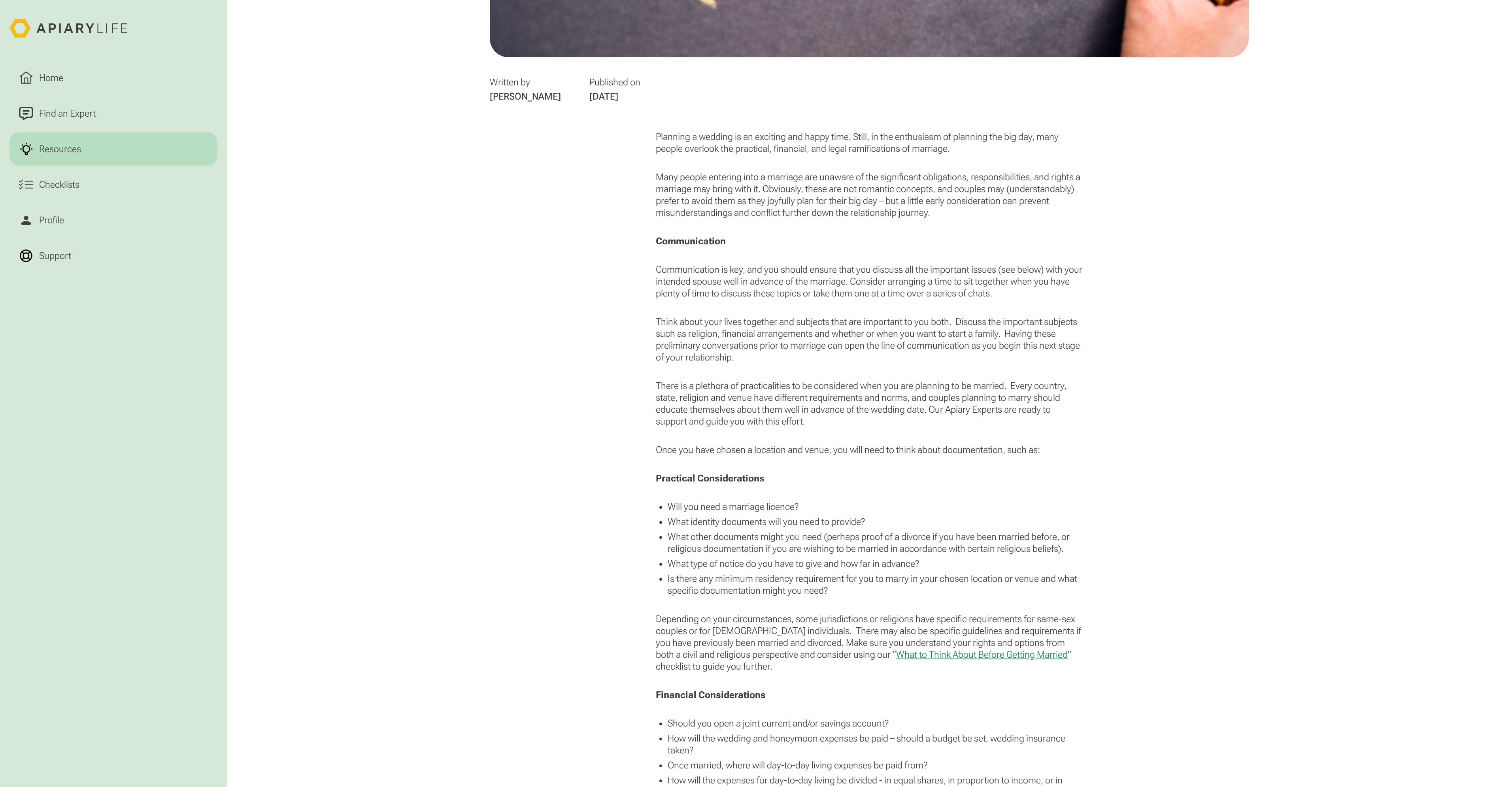
scroll to position [593, 0]
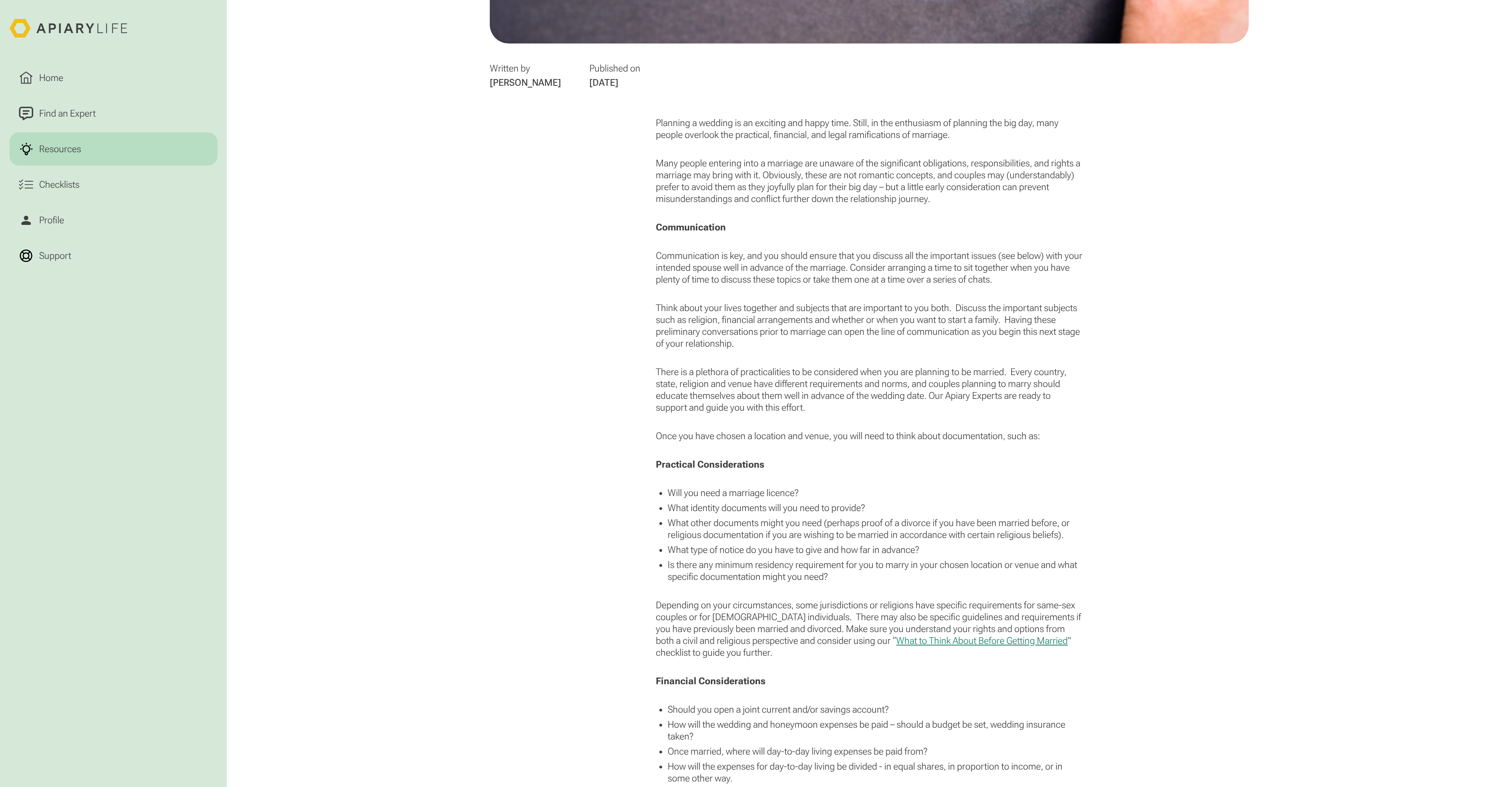
drag, startPoint x: 932, startPoint y: 333, endPoint x: 930, endPoint y: 338, distance: 5.4
drag, startPoint x: 930, startPoint y: 338, endPoint x: 863, endPoint y: 342, distance: 67.1
click at [863, 342] on p "Think about your lives together and subjects that are important to you both. Di…" at bounding box center [869, 326] width 427 height 47
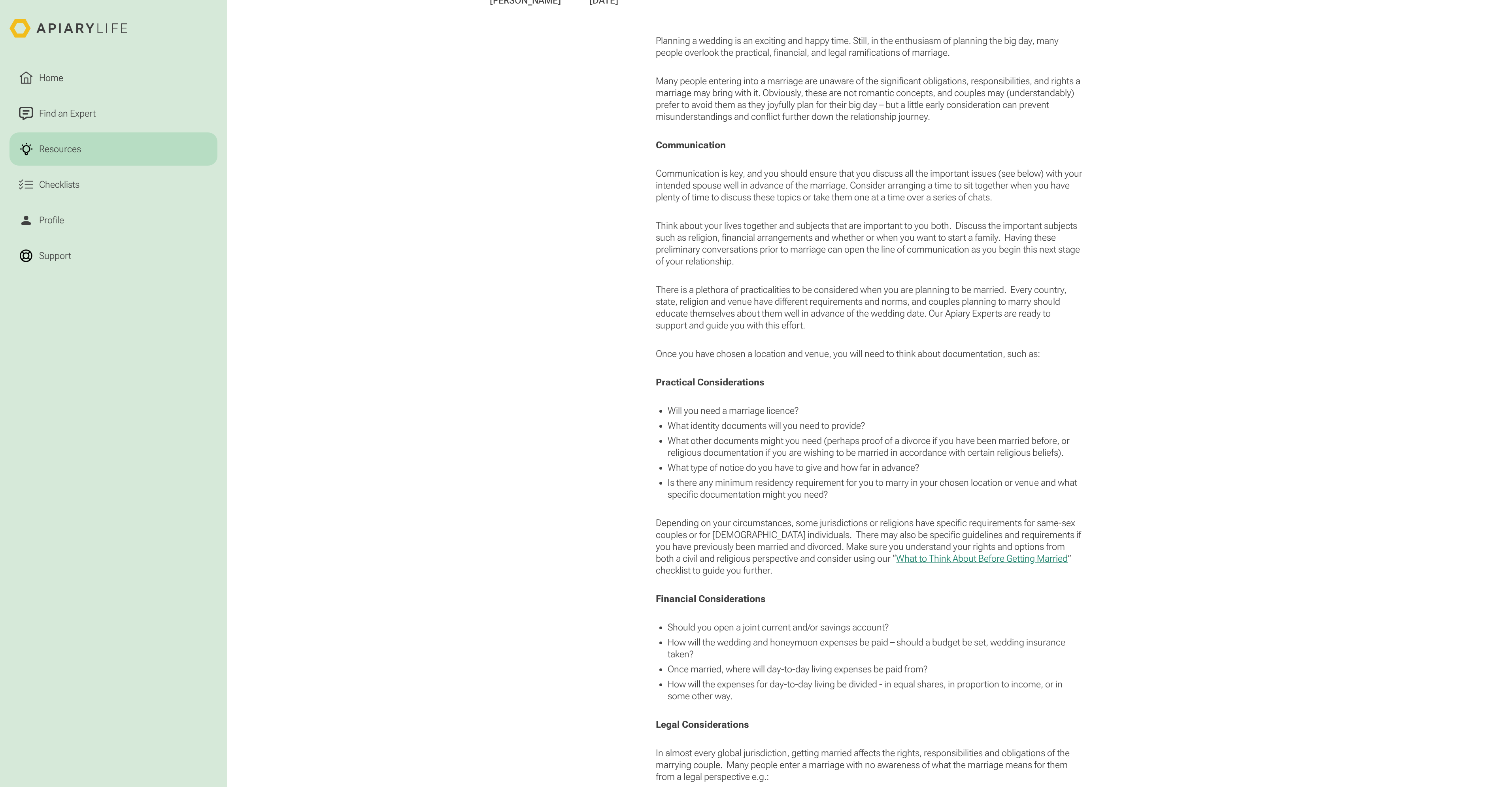
scroll to position [712, 0]
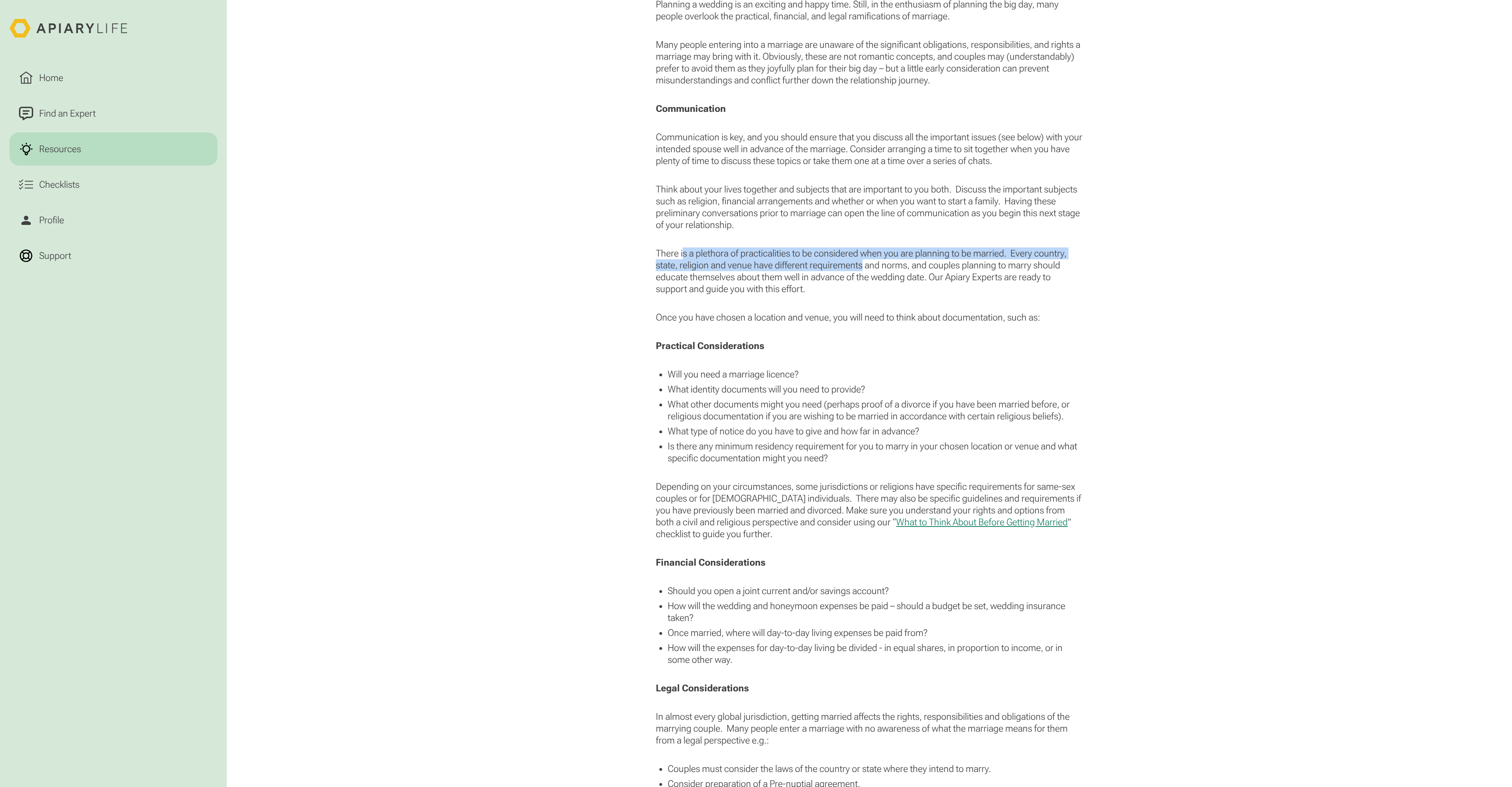
drag, startPoint x: 684, startPoint y: 253, endPoint x: 864, endPoint y: 262, distance: 180.2
click at [864, 262] on p "There is a plethora of practicalities to be considered when you are planning to…" at bounding box center [869, 271] width 427 height 47
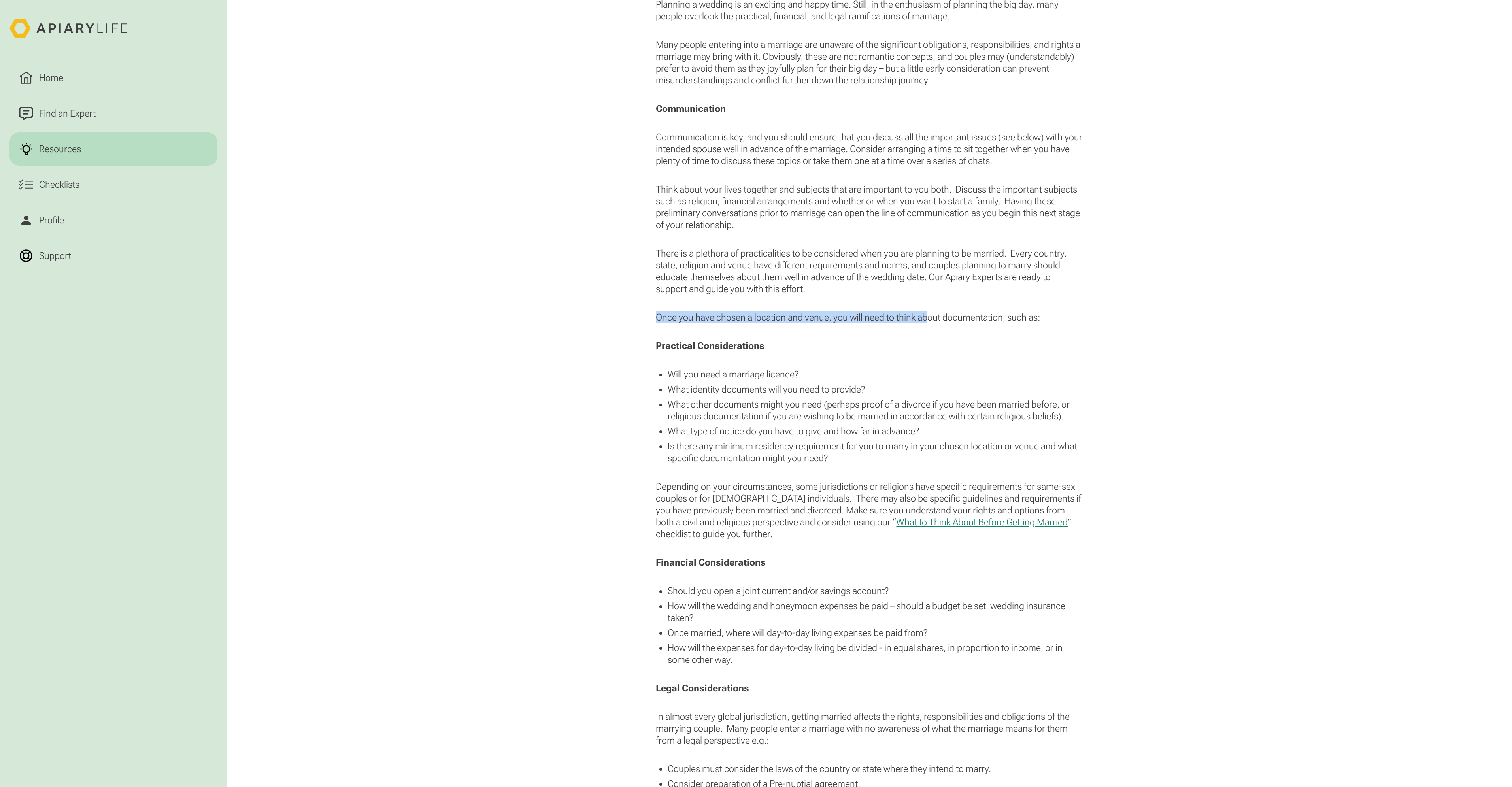
drag, startPoint x: 658, startPoint y: 316, endPoint x: 930, endPoint y: 319, distance: 272.0
click at [930, 319] on p "Once you have chosen a location and venue, you will need to think about documen…" at bounding box center [869, 318] width 427 height 12
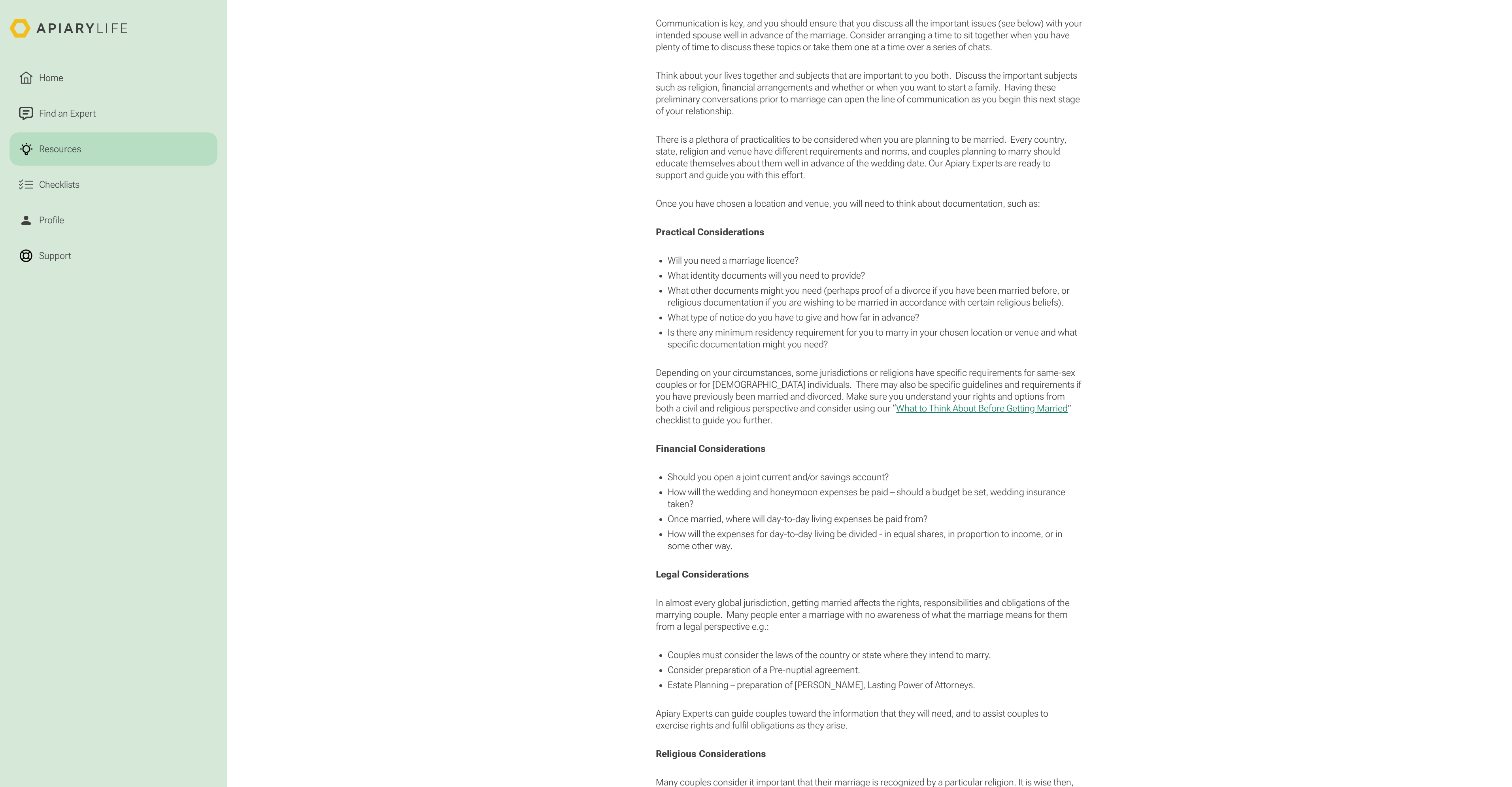
scroll to position [830, 0]
drag, startPoint x: 669, startPoint y: 254, endPoint x: 833, endPoint y: 254, distance: 164.0
click at [833, 254] on li "Will you need a marriage licence?" at bounding box center [875, 256] width 415 height 12
click at [680, 271] on li "What identity documents will you need to provide?" at bounding box center [875, 270] width 415 height 12
drag, startPoint x: 666, startPoint y: 270, endPoint x: 907, endPoint y: 269, distance: 241.0
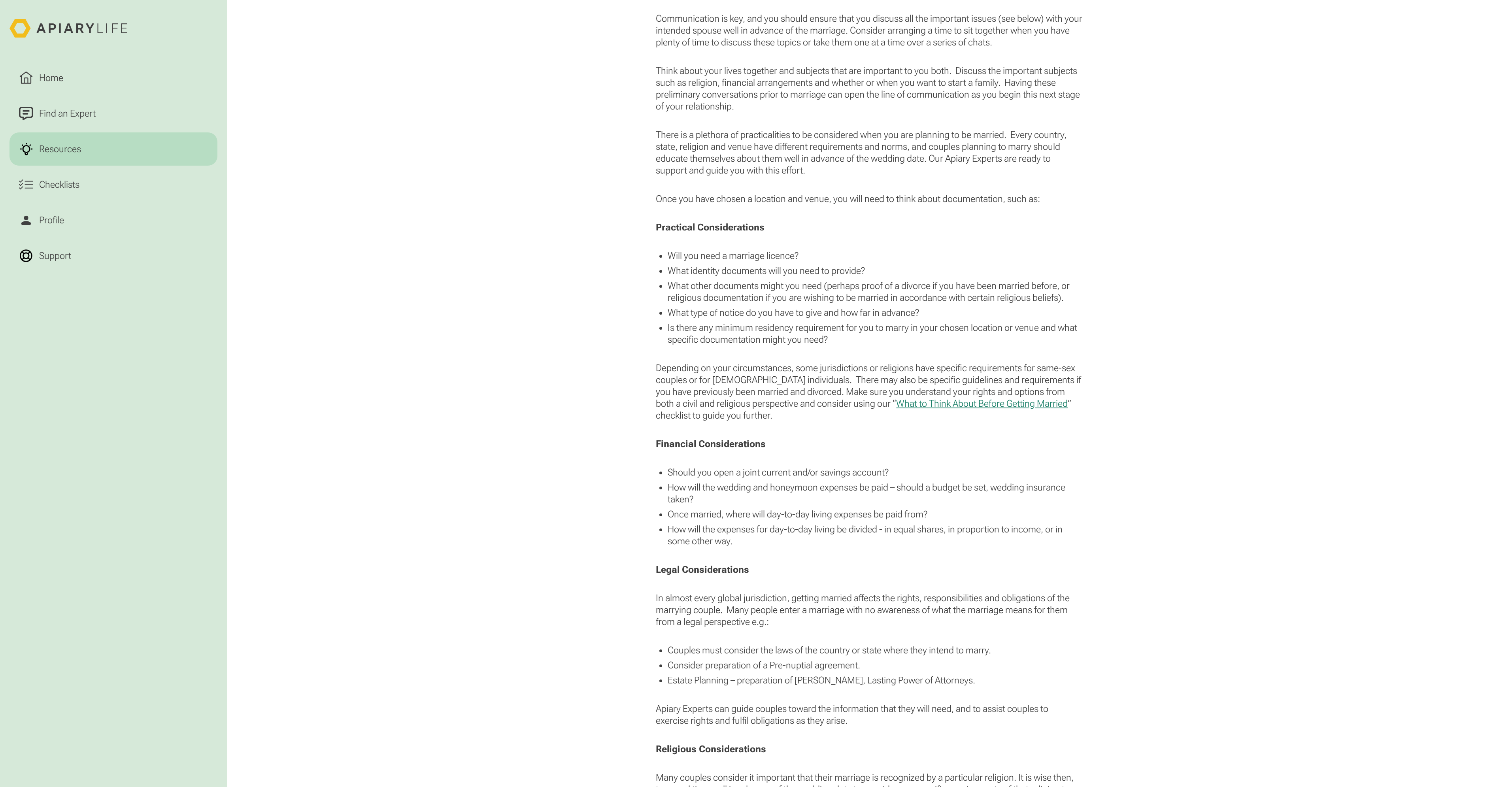
click at [907, 269] on ul "Will you need a marriage licence? What identity documents will you need to prov…" at bounding box center [869, 297] width 427 height 95
click at [746, 287] on li "What other documents might you need (perhaps proof of a divorce if you have bee…" at bounding box center [875, 292] width 415 height 24
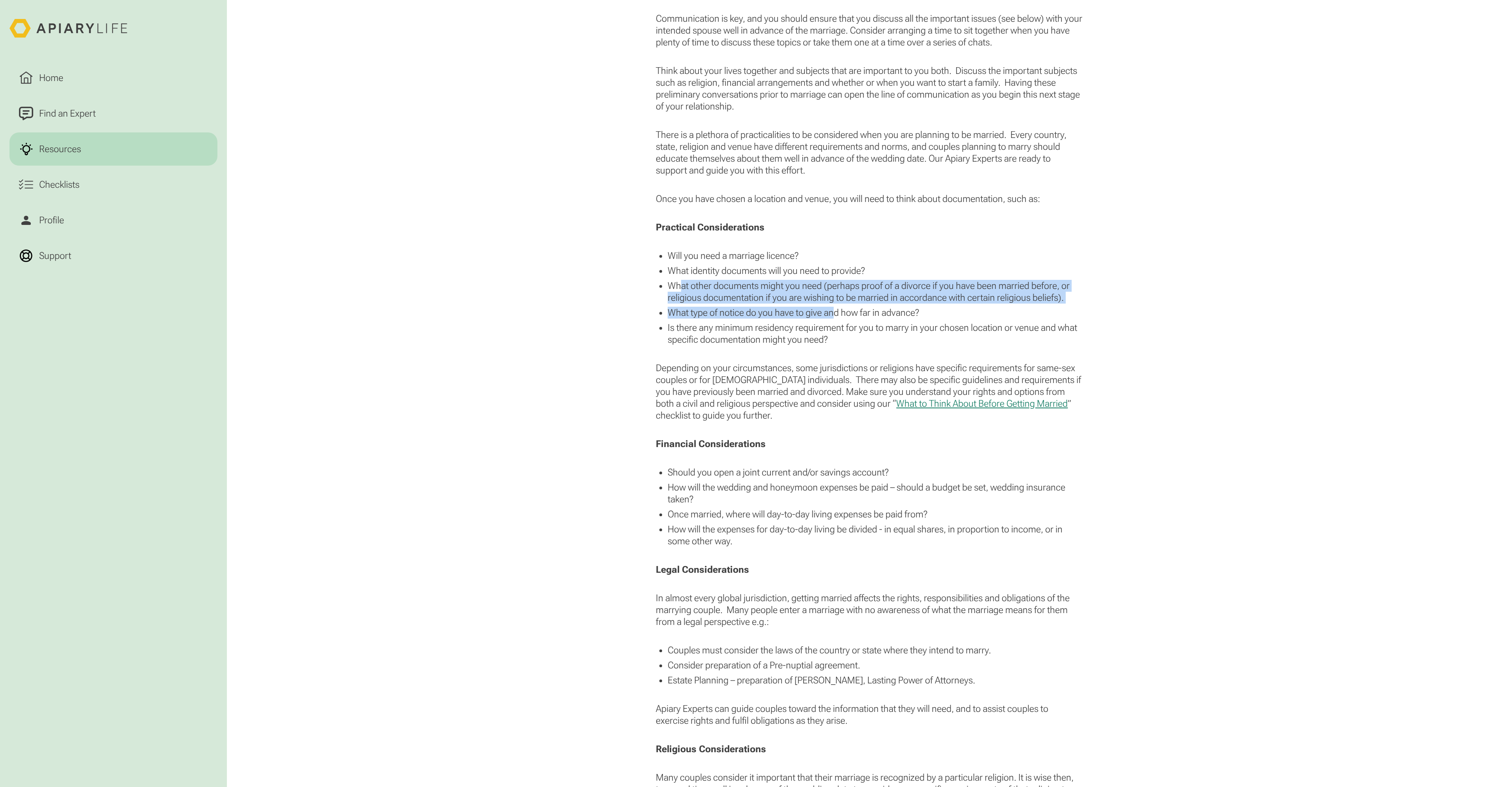
drag, startPoint x: 681, startPoint y: 285, endPoint x: 834, endPoint y: 312, distance: 155.4
click at [834, 312] on ul "Will you need a marriage licence? What identity documents will you need to prov…" at bounding box center [869, 297] width 427 height 95
click at [834, 312] on li "What type of notice do you have to give and how far in advance?" at bounding box center [875, 313] width 415 height 12
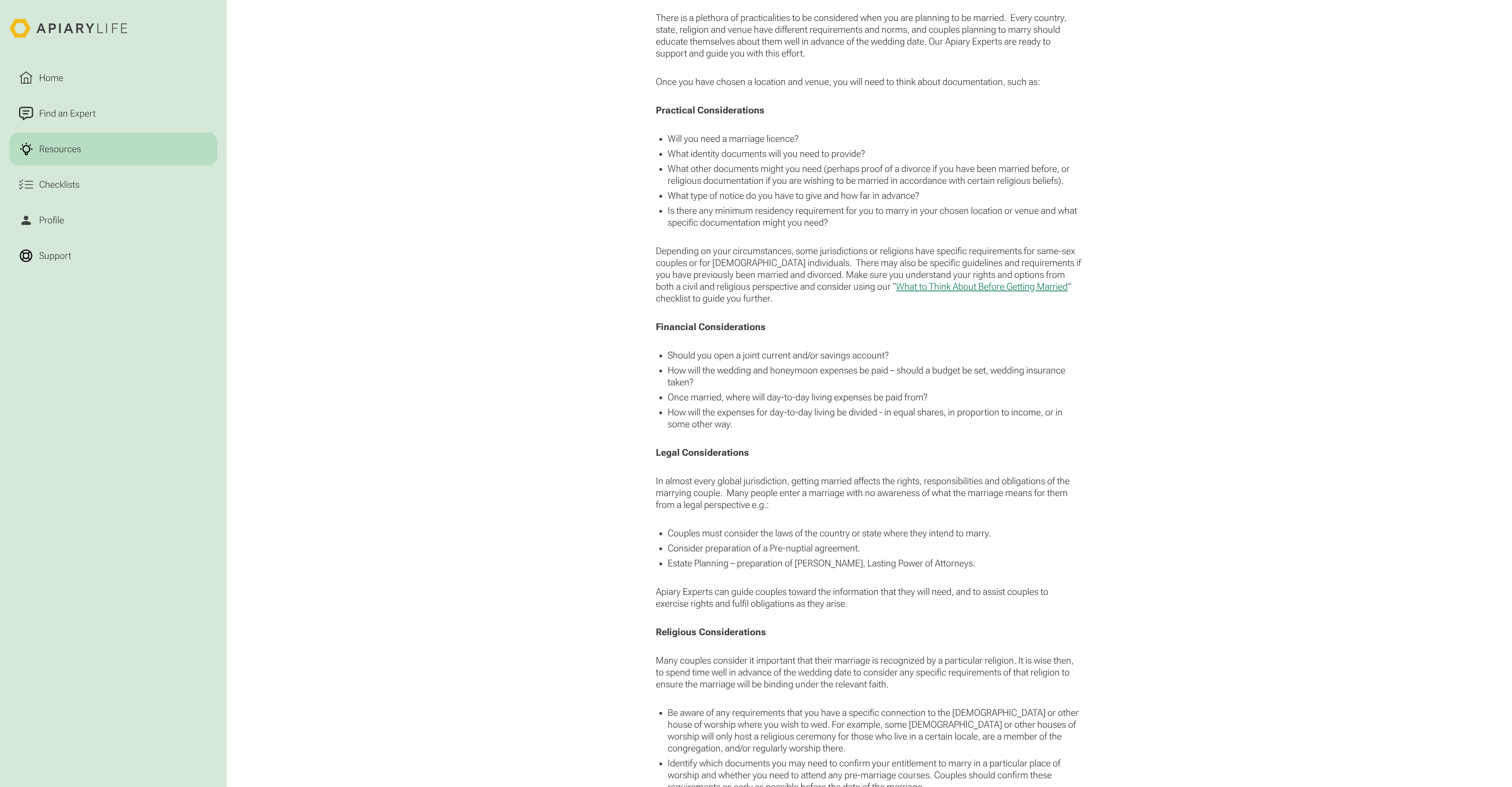
scroll to position [948, 0]
drag, startPoint x: 672, startPoint y: 252, endPoint x: 787, endPoint y: 266, distance: 115.8
click at [787, 266] on p "Depending on your circumstances, some jurisdictions or religions have specific …" at bounding box center [869, 273] width 427 height 59
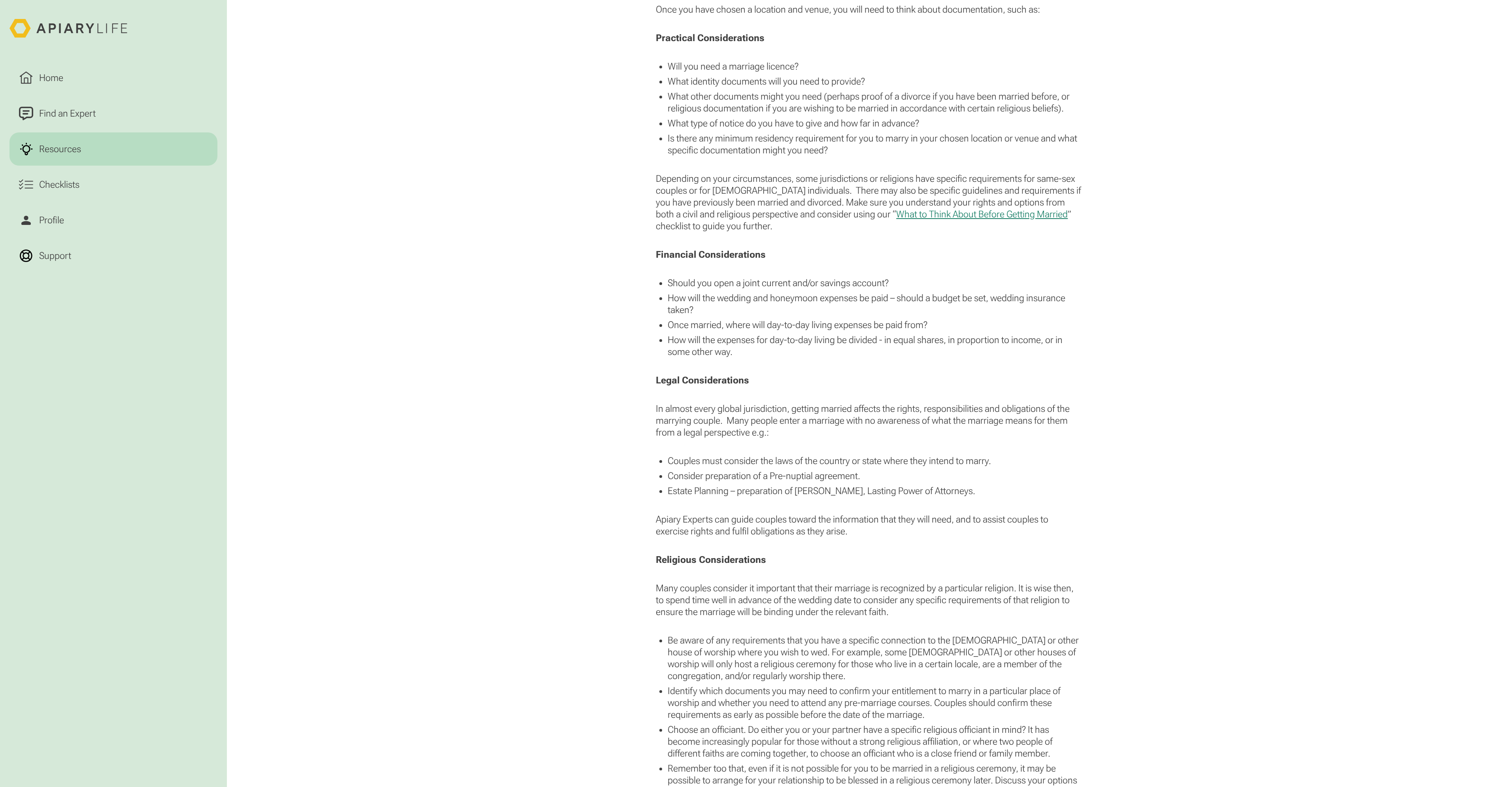
scroll to position [1027, 0]
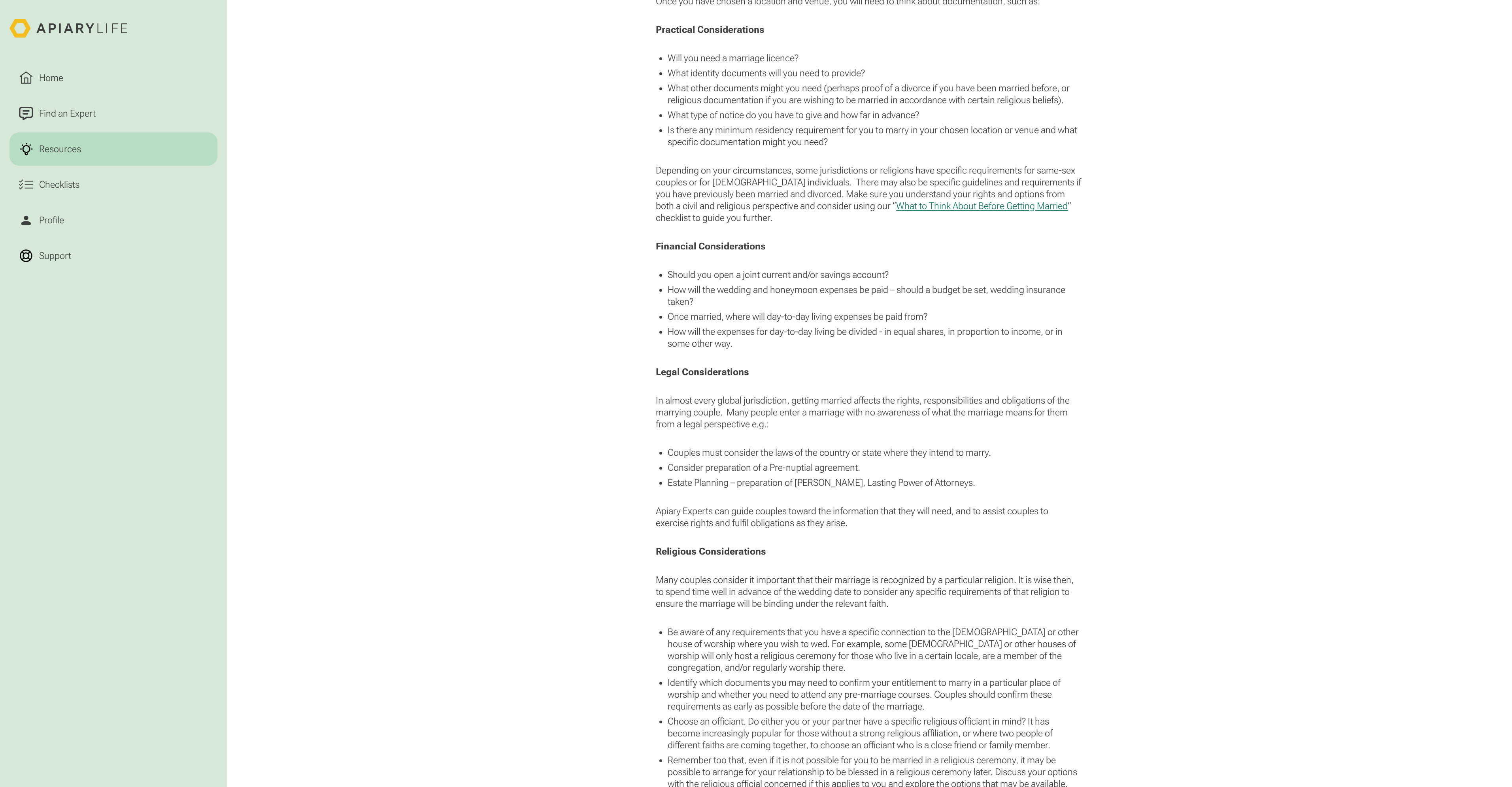
drag, startPoint x: 675, startPoint y: 290, endPoint x: 701, endPoint y: 305, distance: 30.0
click at [701, 305] on li "How will the wedding and honeymoon expenses be paid – should a budget be set, w…" at bounding box center [875, 296] width 415 height 24
click at [701, 308] on ul "Should you open a joint current and/or savings account? How will the wedding an…" at bounding box center [869, 309] width 427 height 81
drag, startPoint x: 676, startPoint y: 313, endPoint x: 793, endPoint y: 316, distance: 117.0
click at [793, 316] on li "Once married, where will day-to-day living expenses be paid from?" at bounding box center [875, 316] width 415 height 12
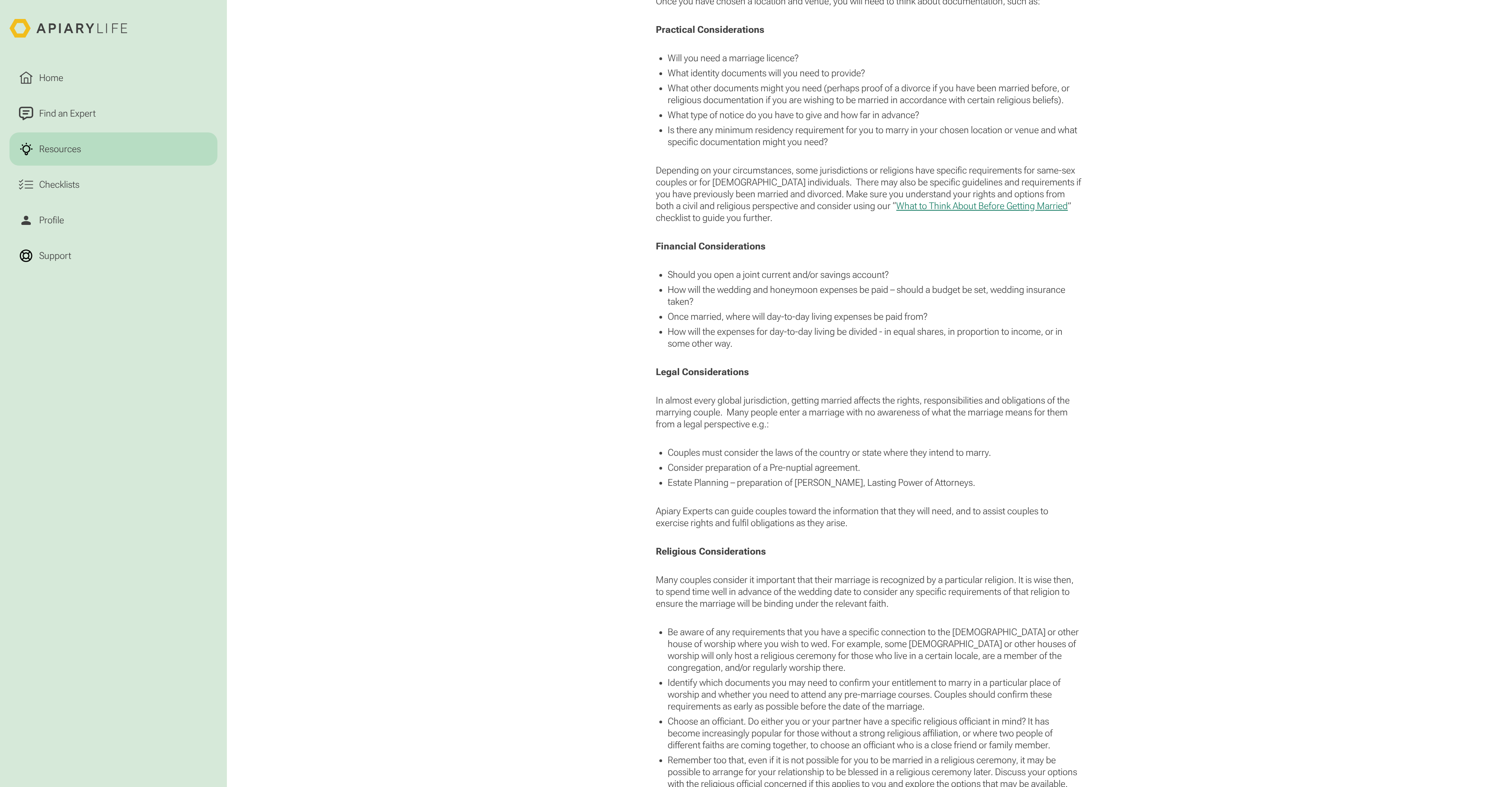
click at [796, 314] on li "Once married, where will day-to-day living expenses be paid from?" at bounding box center [875, 316] width 415 height 12
drag, startPoint x: 673, startPoint y: 330, endPoint x: 839, endPoint y: 329, distance: 166.0
click at [839, 329] on li "How will the expenses for day-to-day living be divided - in equal shares, in pr…" at bounding box center [875, 338] width 415 height 24
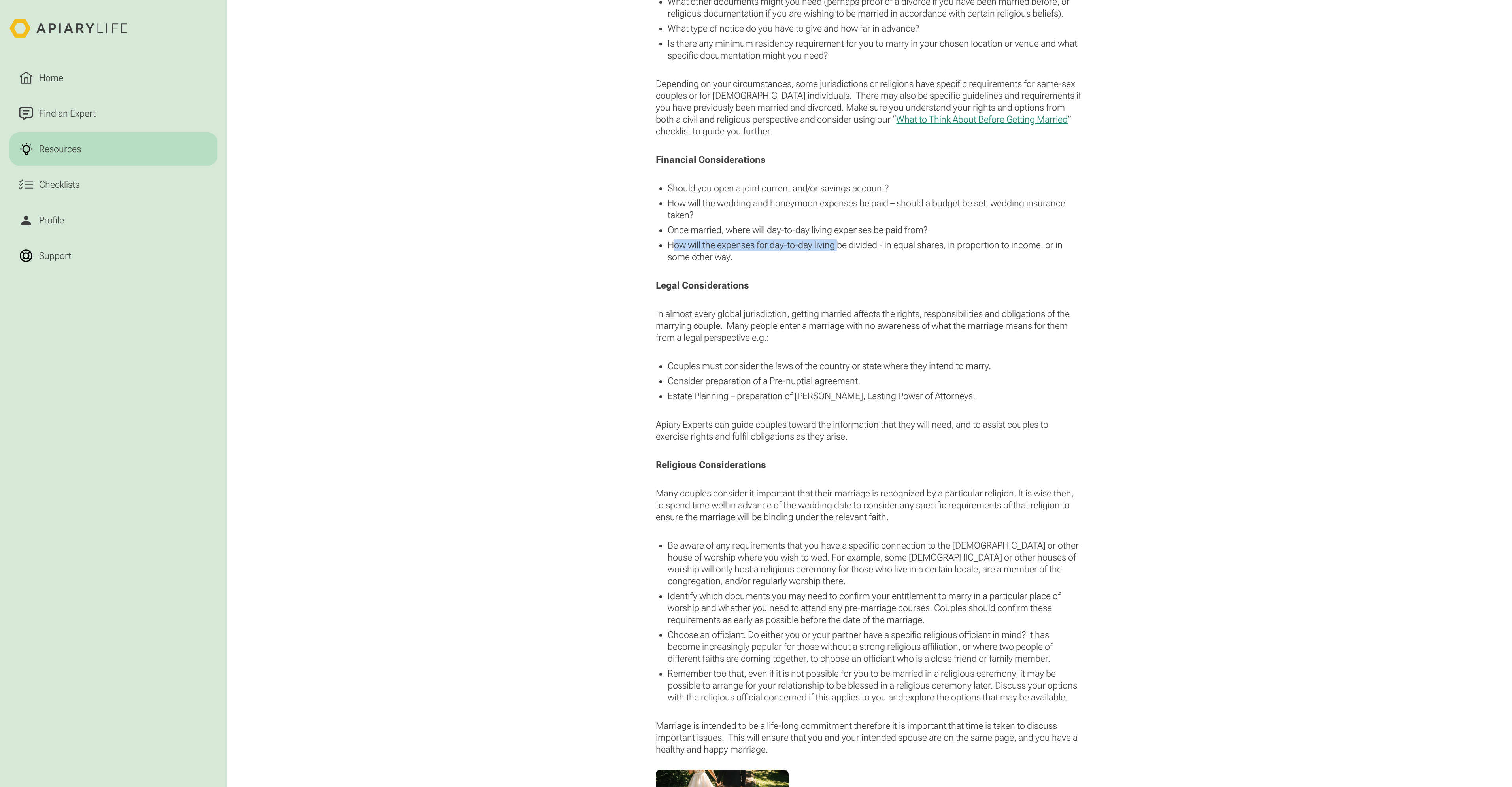
scroll to position [1146, 0]
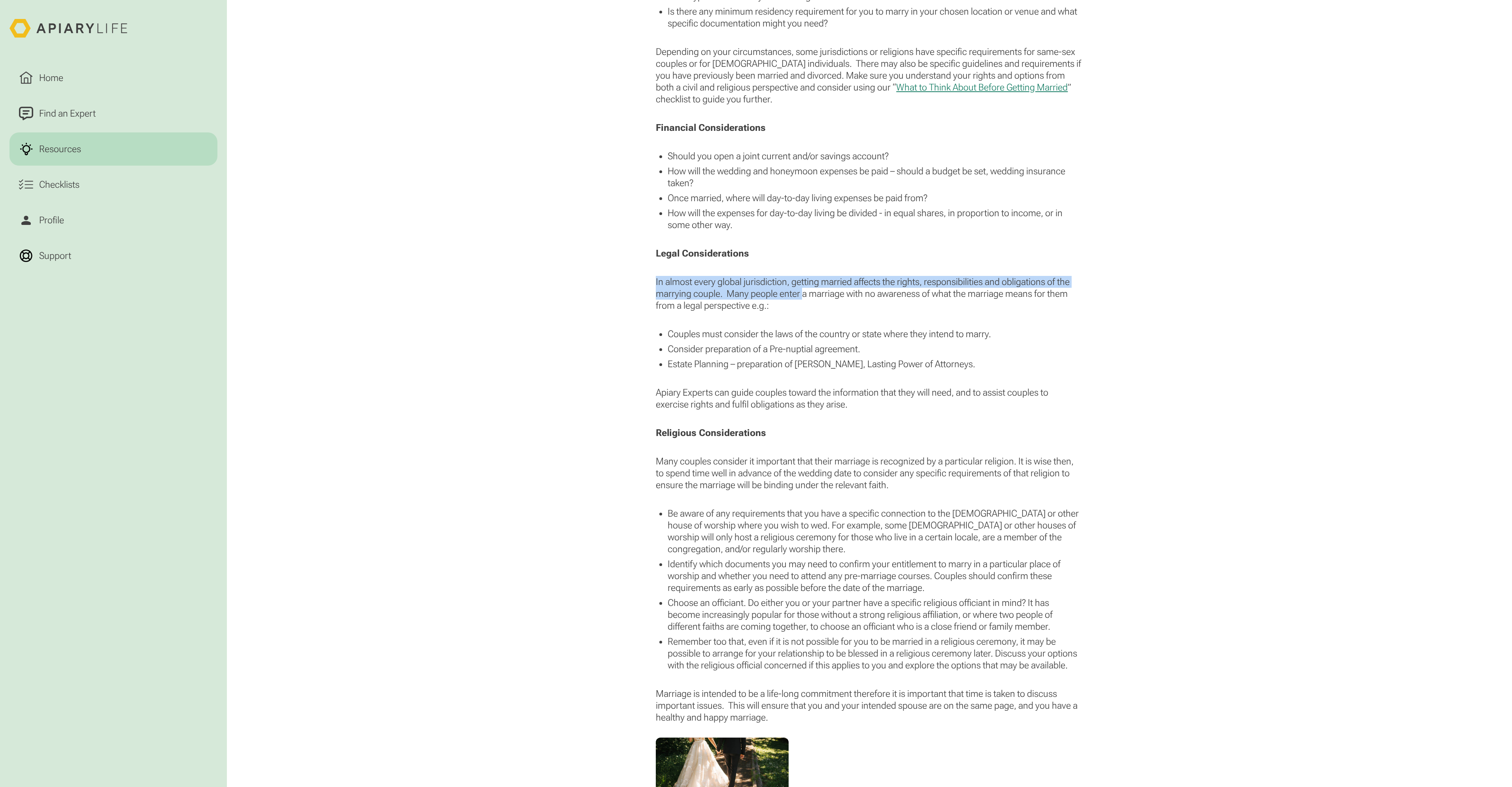
drag, startPoint x: 655, startPoint y: 280, endPoint x: 804, endPoint y: 290, distance: 149.3
click at [804, 290] on div "Planning a wedding is an exciting and happy time. Still, in the enthusiasm of p…" at bounding box center [869, 300] width 455 height 1474
click at [804, 290] on p "In almost every global jurisdiction, getting married affects the rights, respon…" at bounding box center [869, 293] width 427 height 35
drag, startPoint x: 656, startPoint y: 281, endPoint x: 777, endPoint y: 279, distance: 121.0
click at [777, 279] on p "In almost every global jurisdiction, getting married affects the rights, respon…" at bounding box center [869, 293] width 427 height 35
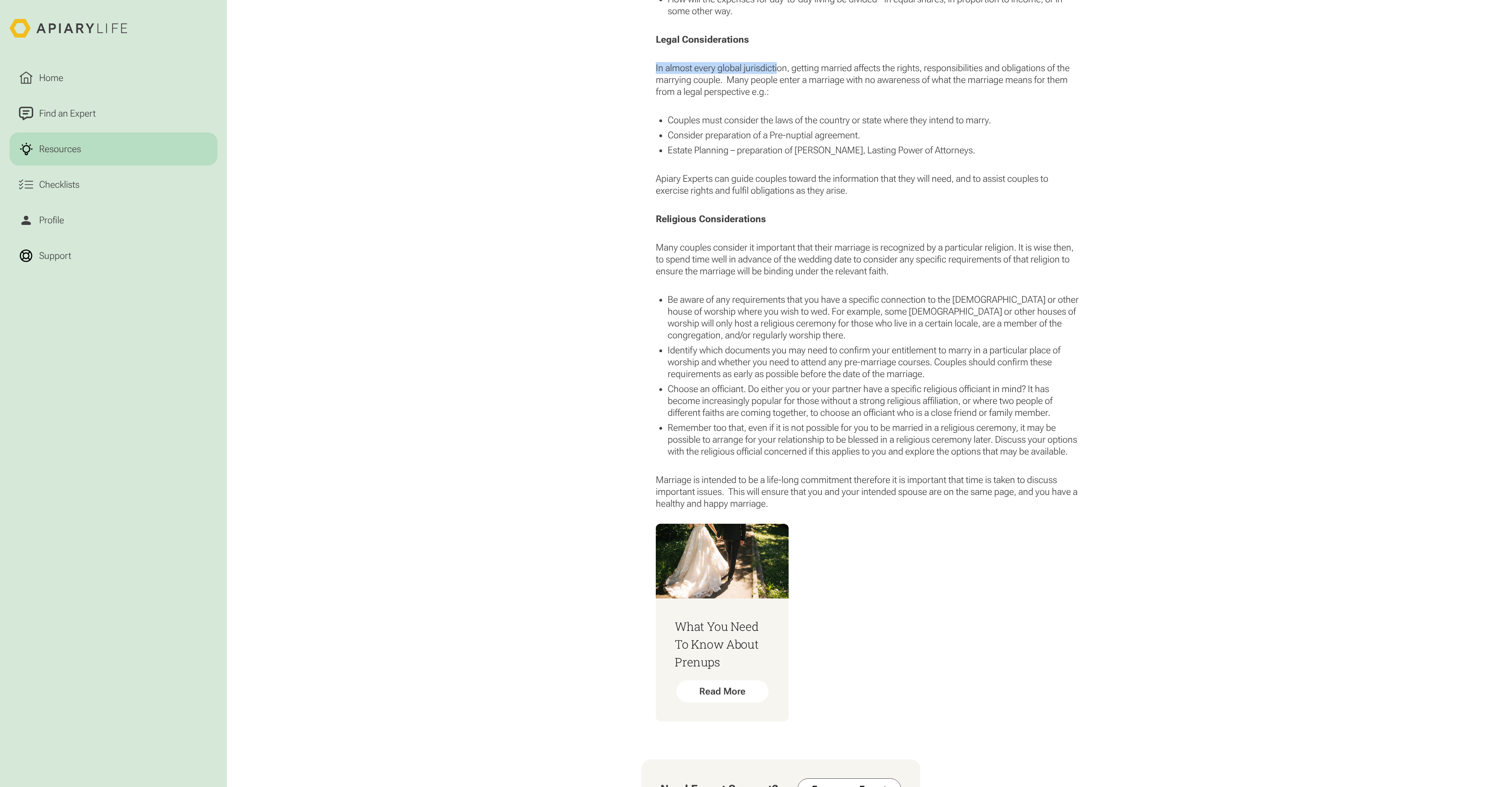
scroll to position [1344, 0]
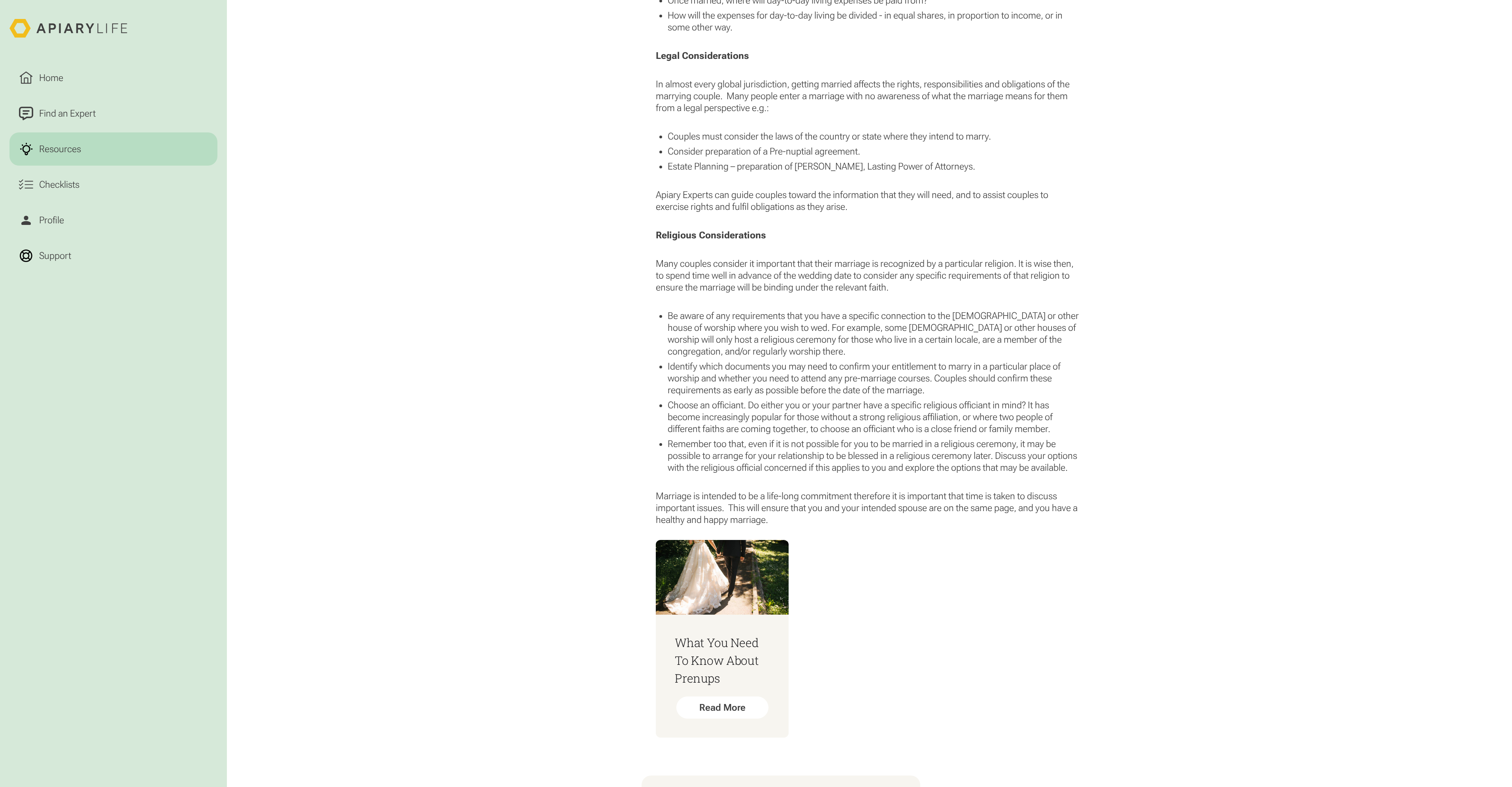
click at [979, 355] on li "Be aware of any requirements that you have a specific connection to the [DEMOGR…" at bounding box center [875, 333] width 415 height 47
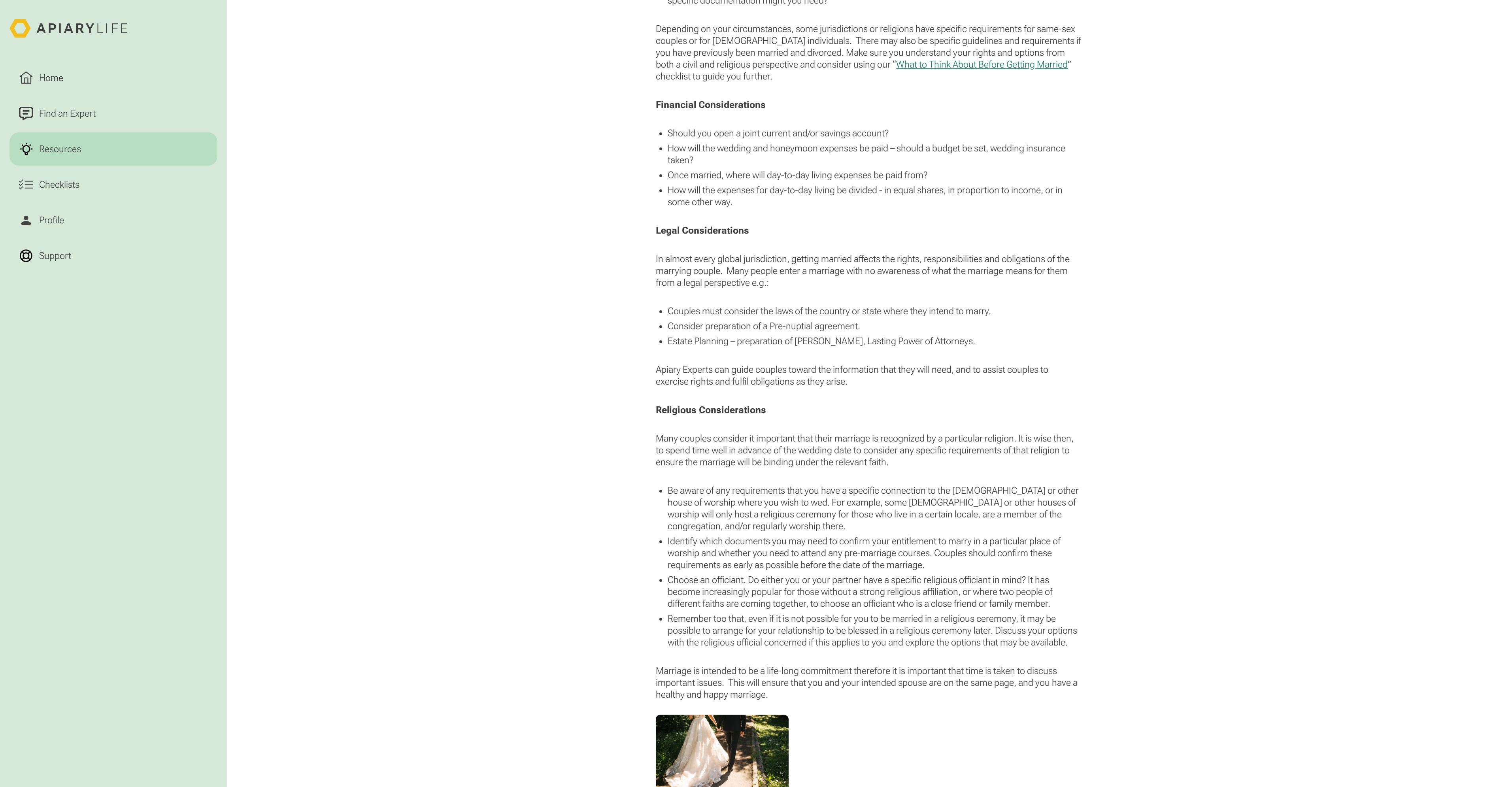
scroll to position [1106, 0]
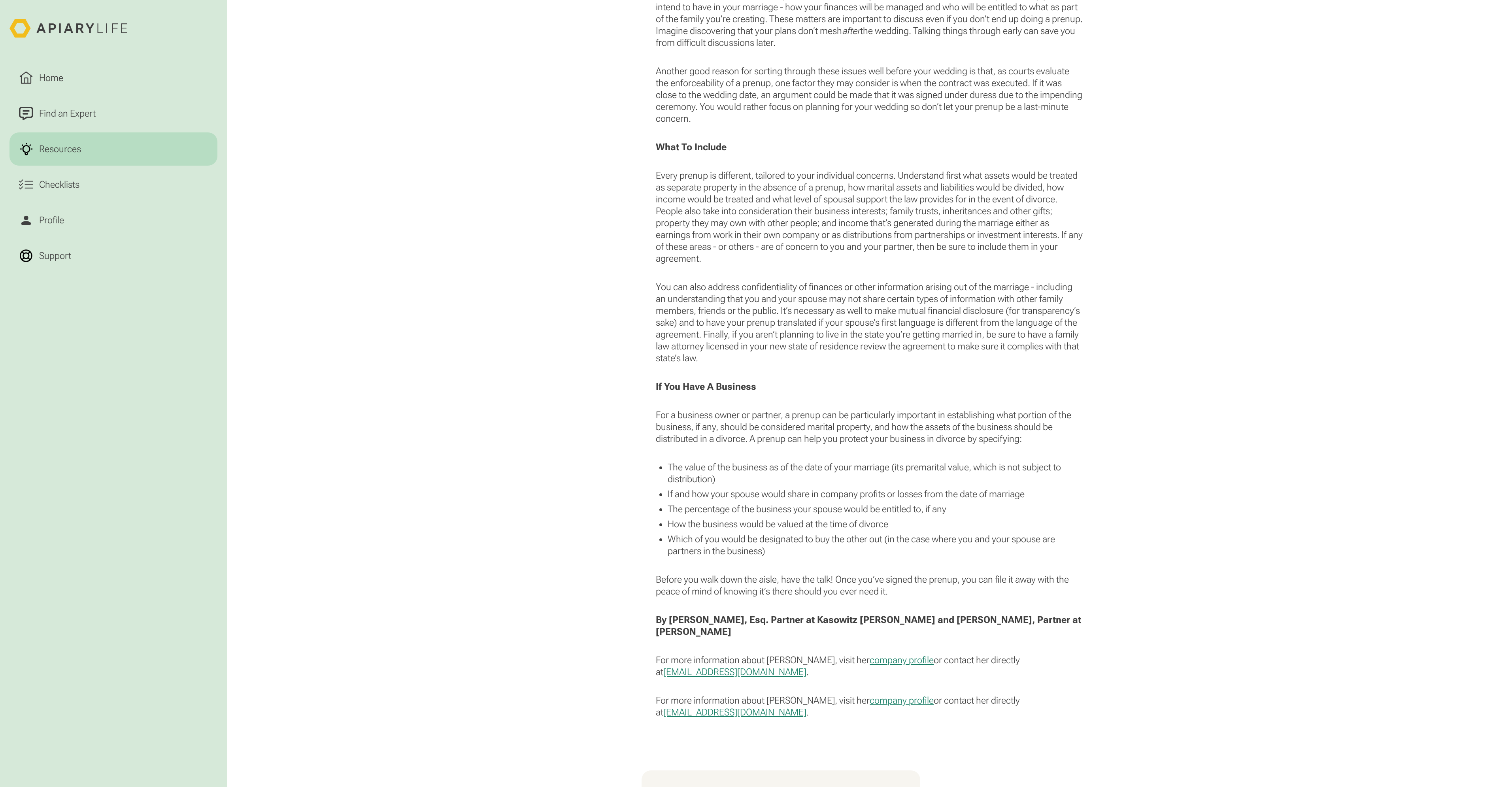
scroll to position [988, 0]
click at [665, 172] on p "Every prenup is different, tailored to your individual concerns. Understand fir…" at bounding box center [869, 217] width 427 height 95
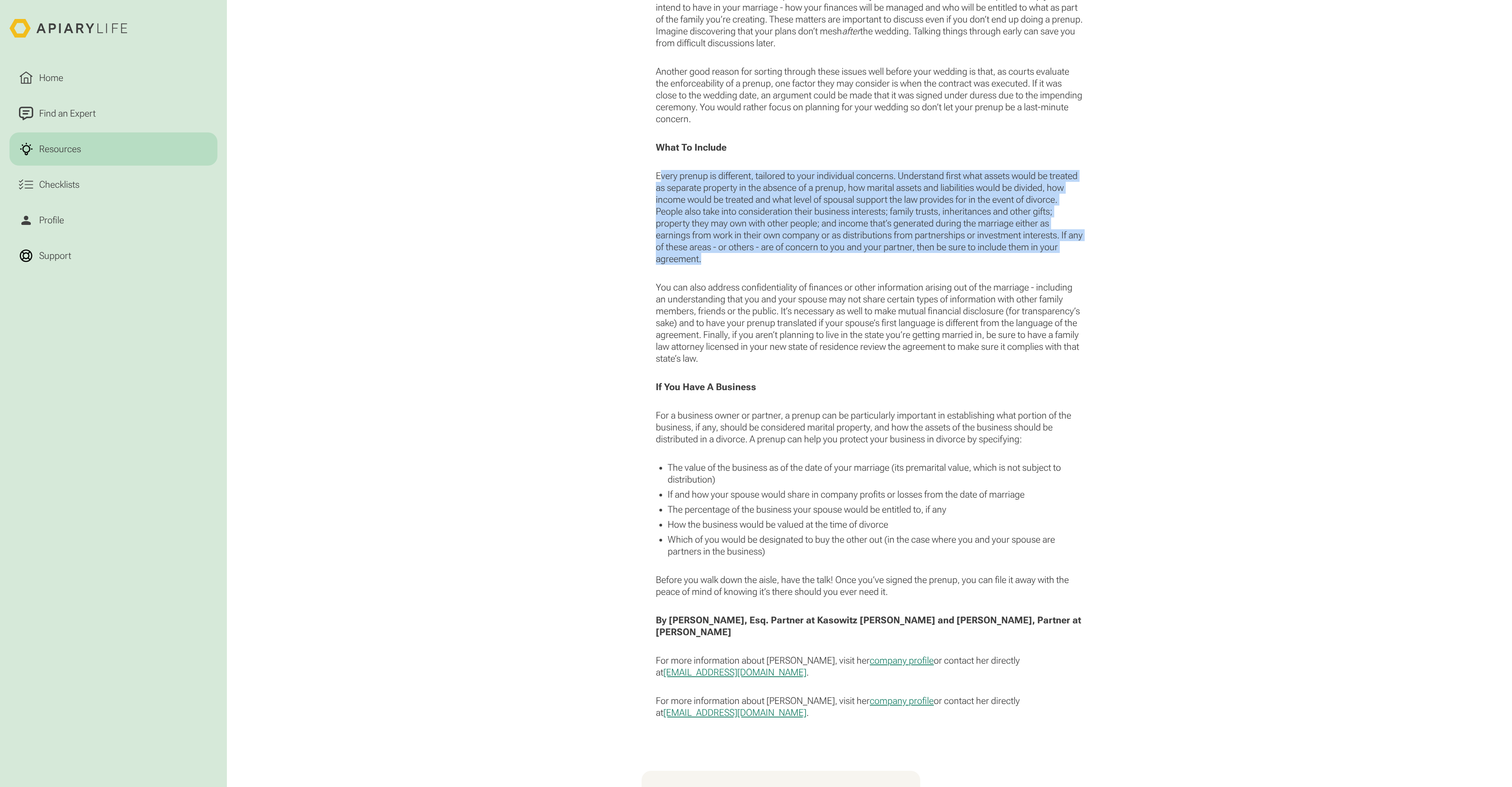
drag, startPoint x: 662, startPoint y: 178, endPoint x: 1045, endPoint y: 259, distance: 391.5
click at [1045, 259] on p "Every prenup is different, tailored to your individual concerns. Understand fir…" at bounding box center [869, 217] width 427 height 95
click at [1044, 258] on p "Every prenup is different, tailored to your individual concerns. Understand fir…" at bounding box center [869, 217] width 427 height 95
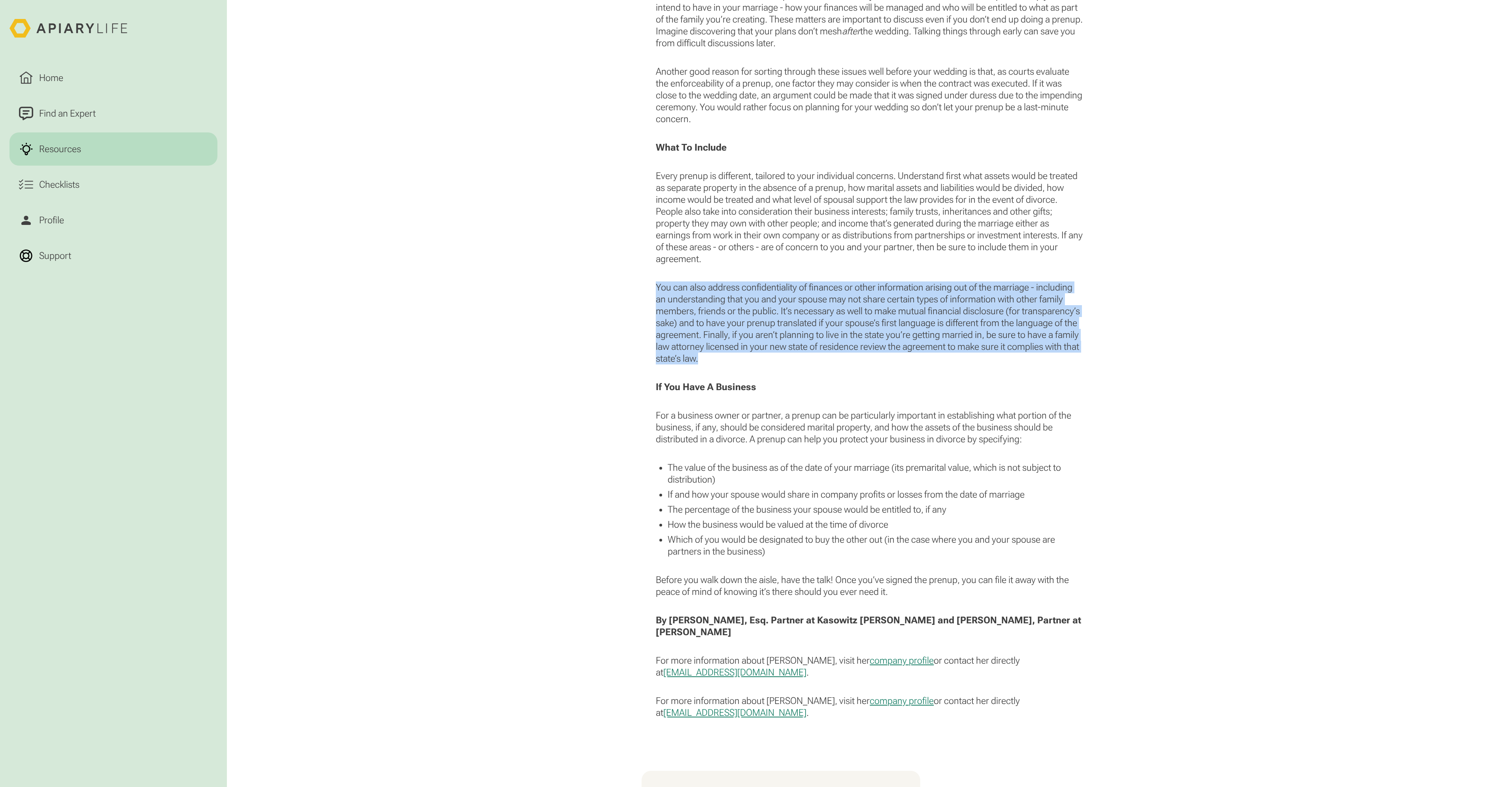
drag, startPoint x: 656, startPoint y: 287, endPoint x: 714, endPoint y: 359, distance: 92.5
click at [714, 359] on p "You can also address confidentiality of finances or other information arising o…" at bounding box center [869, 323] width 427 height 83
click at [755, 362] on p "You can also address confidentiality of finances or other information arising o…" at bounding box center [869, 323] width 427 height 83
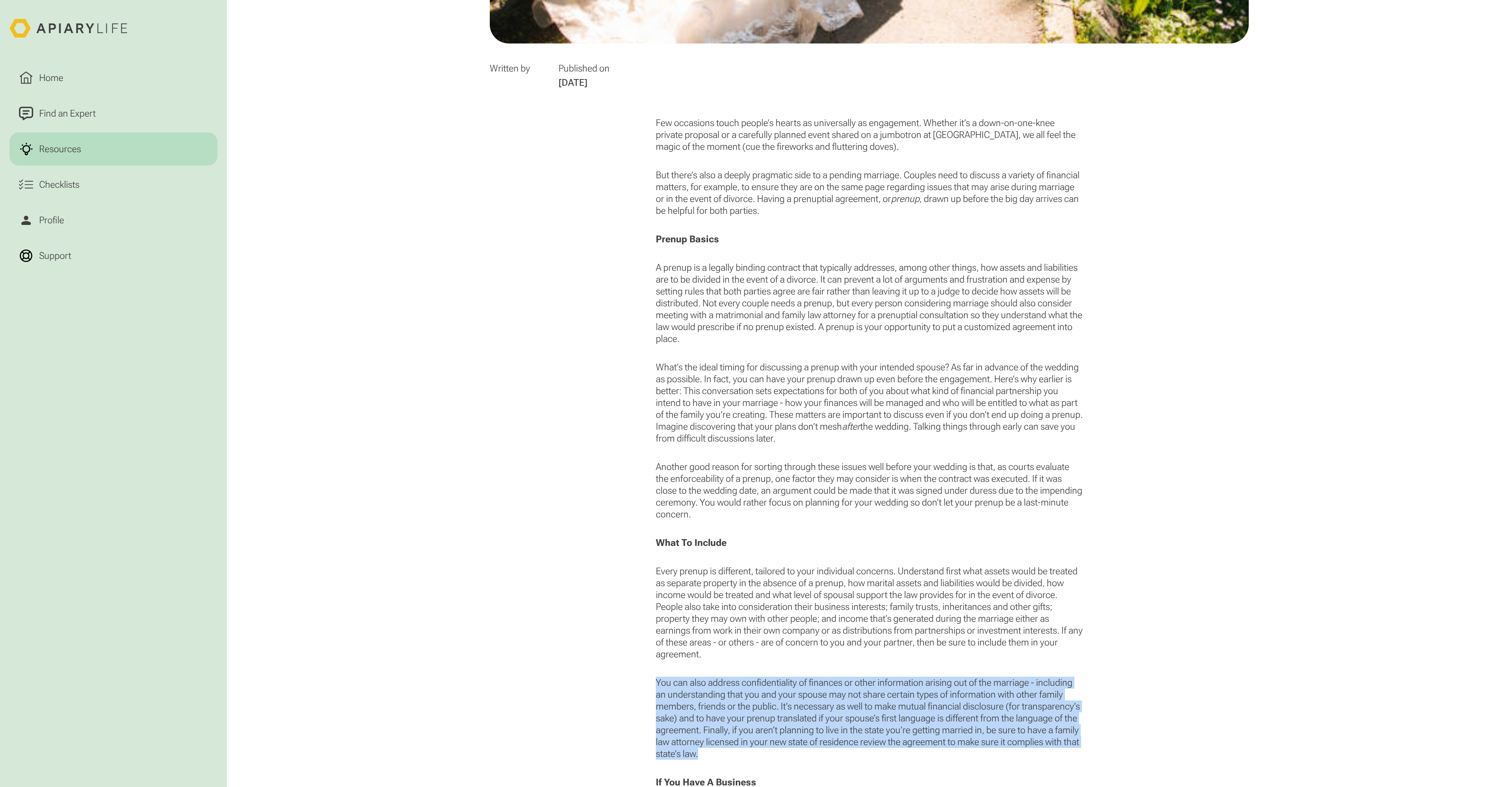
scroll to position [474, 0]
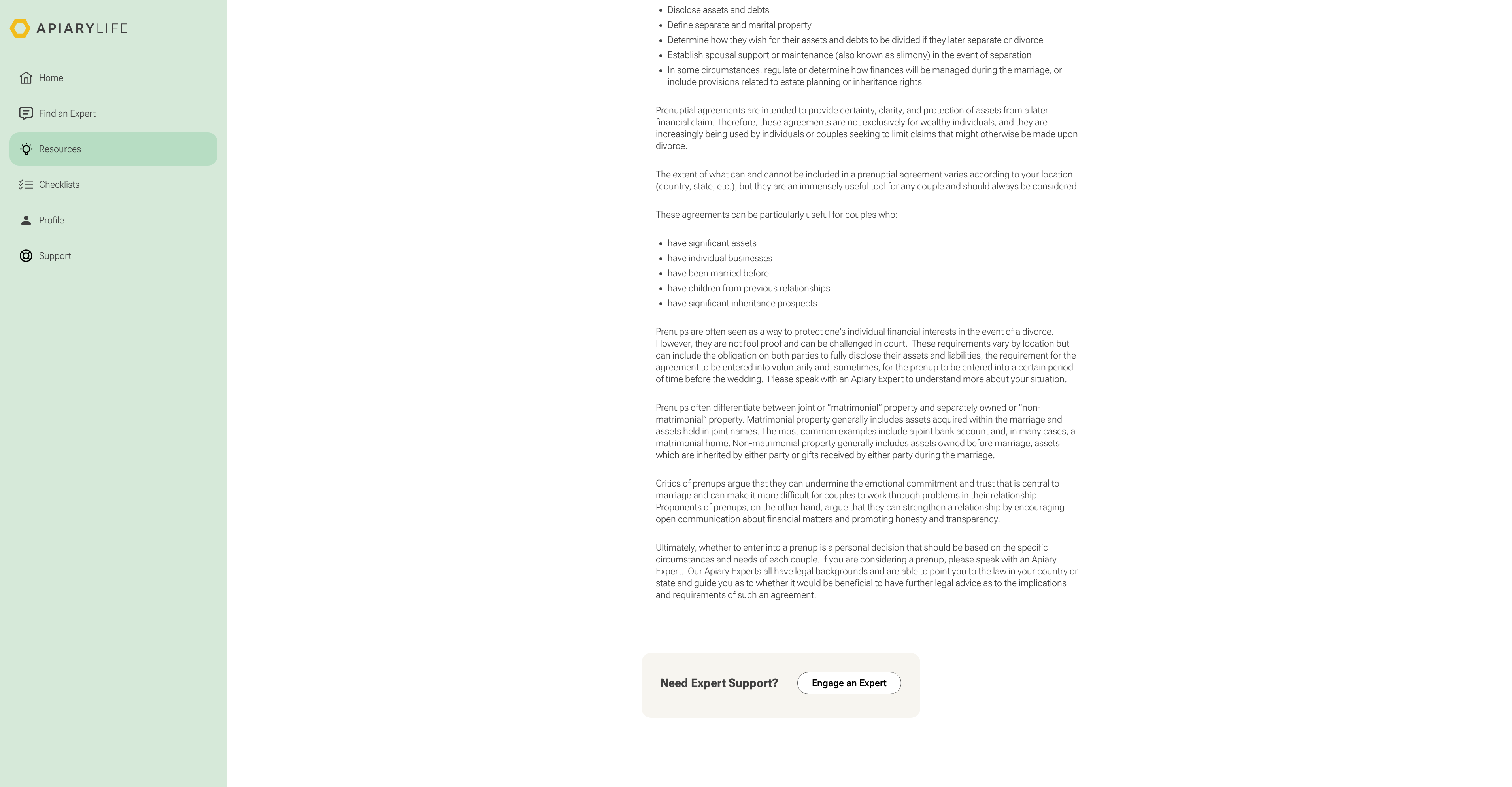
scroll to position [830, 0]
click at [780, 231] on p at bounding box center [869, 226] width 427 height 12
drag, startPoint x: 657, startPoint y: 211, endPoint x: 936, endPoint y: 210, distance: 279.0
click at [936, 210] on p "These agreements can be particularly useful for couples who:" at bounding box center [869, 211] width 427 height 12
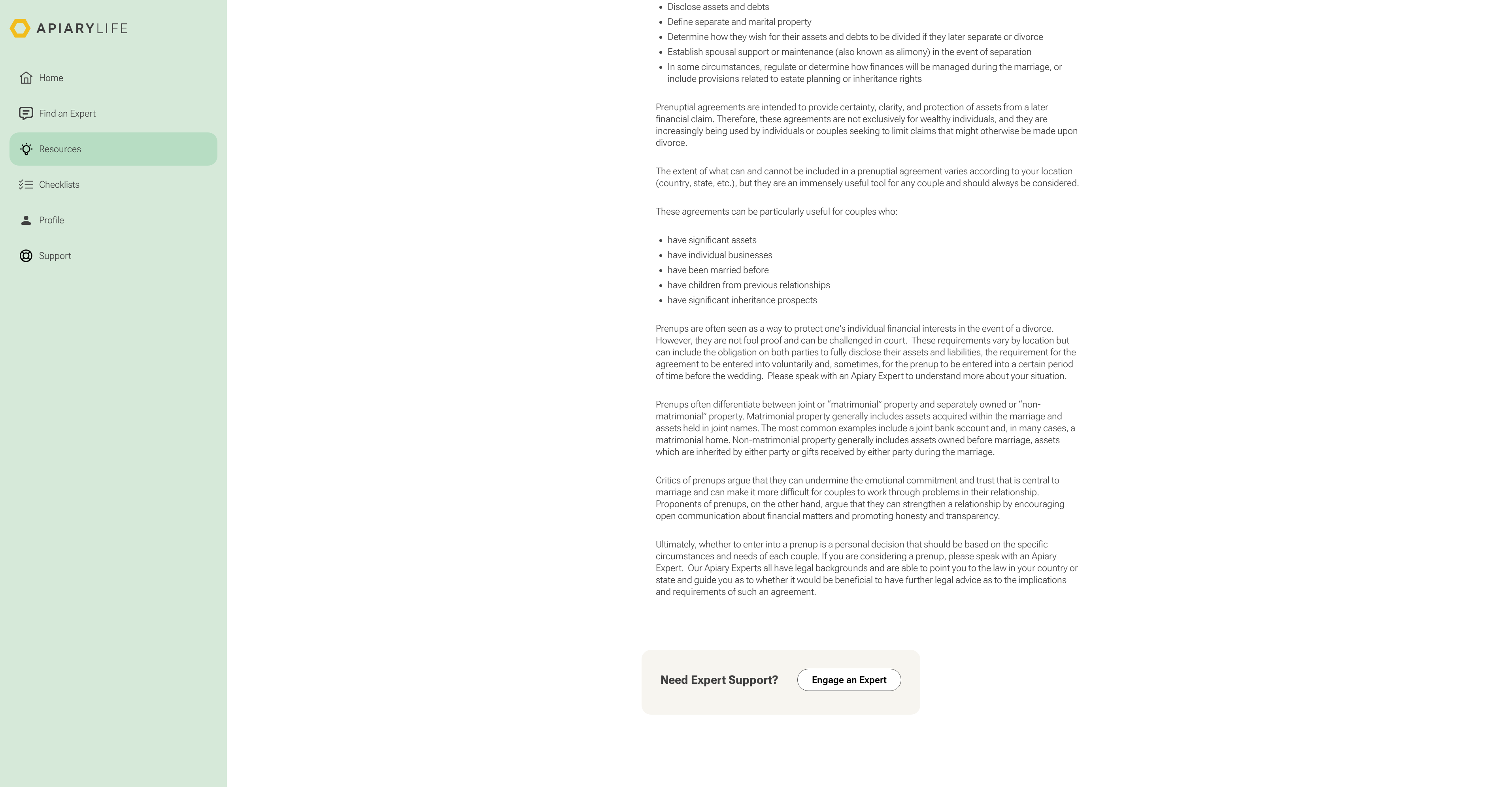
click at [457, 263] on div "A prenuptial agreement, commonly known as a prenup, is a legal agreement made b…" at bounding box center [869, 335] width 1285 height 911
